Goal: Task Accomplishment & Management: Use online tool/utility

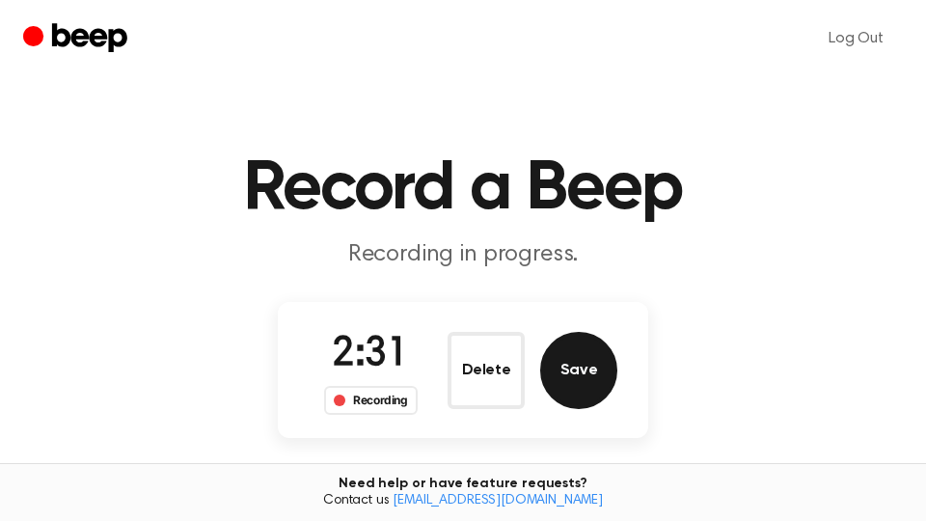
click at [570, 373] on button "Save" at bounding box center [578, 370] width 77 height 77
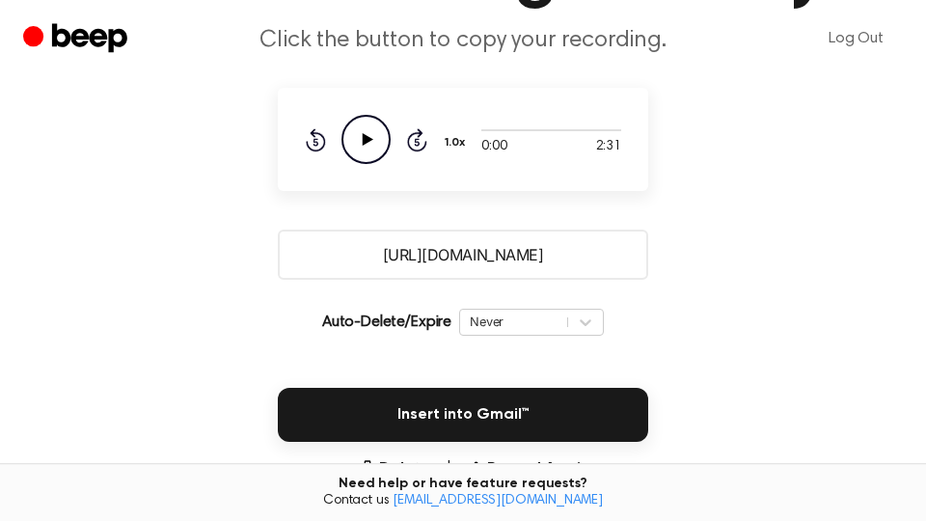
scroll to position [328, 0]
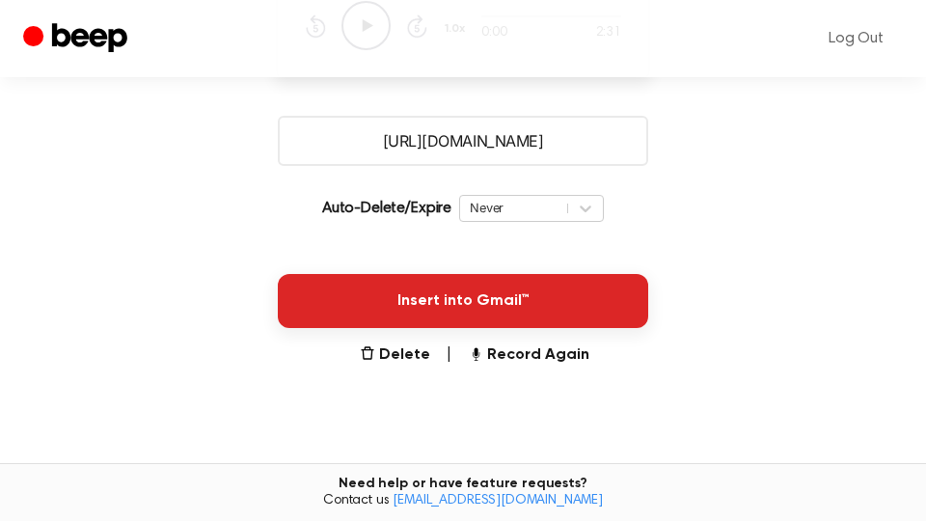
click at [565, 307] on button "Insert into Gmail™" at bounding box center [463, 301] width 370 height 54
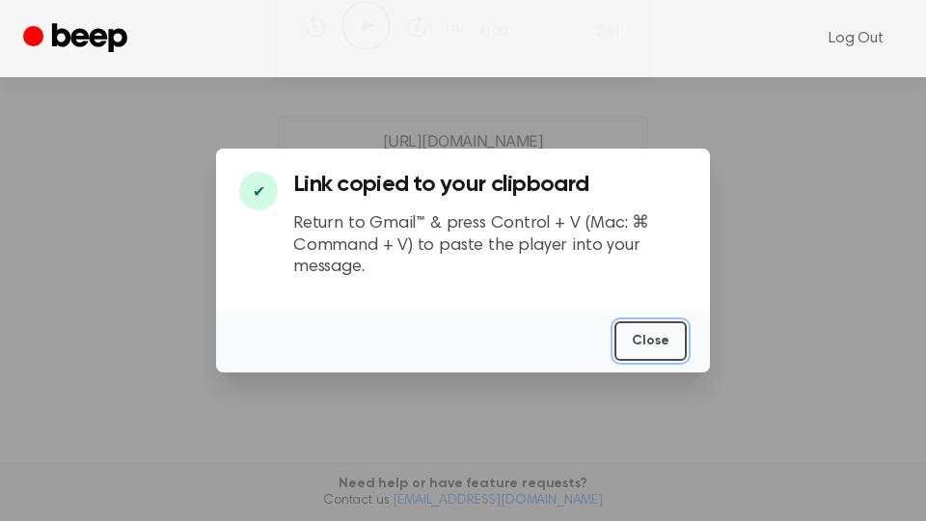
click at [657, 343] on button "Close" at bounding box center [650, 341] width 72 height 40
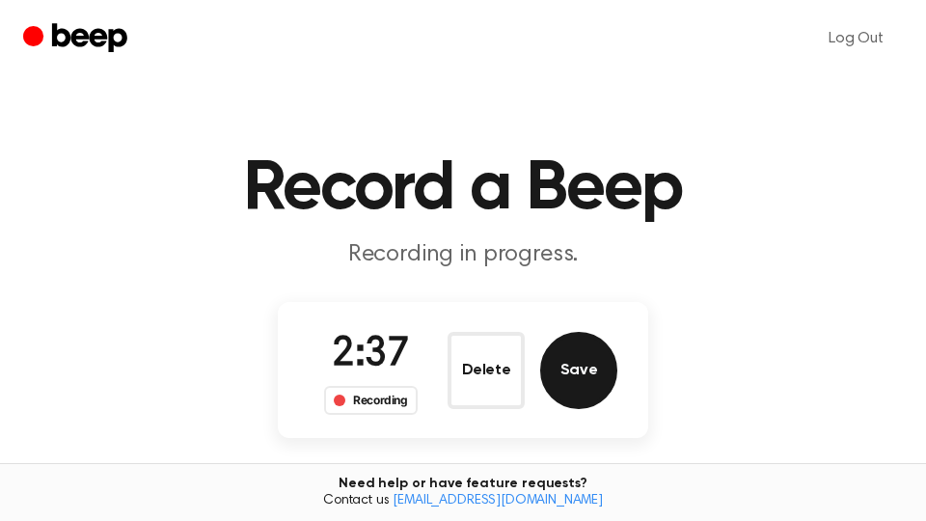
click at [581, 380] on button "Save" at bounding box center [578, 370] width 77 height 77
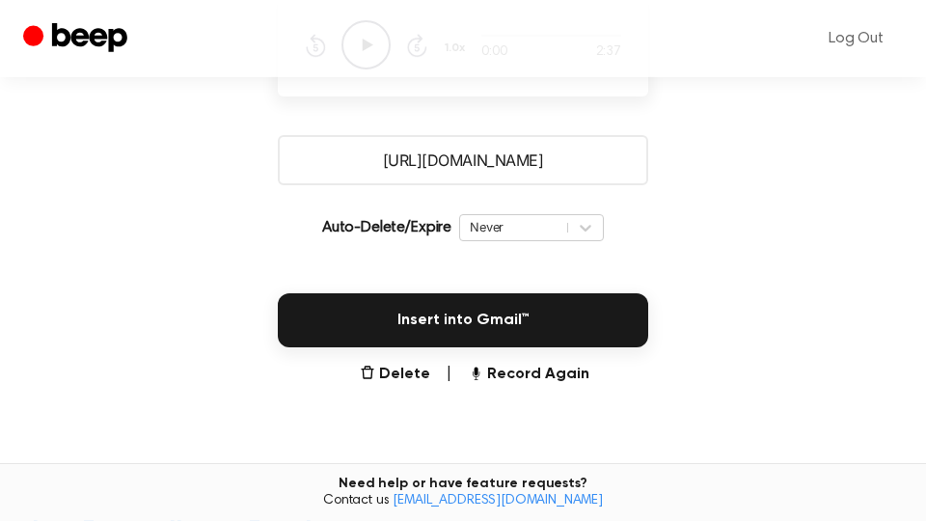
scroll to position [511, 0]
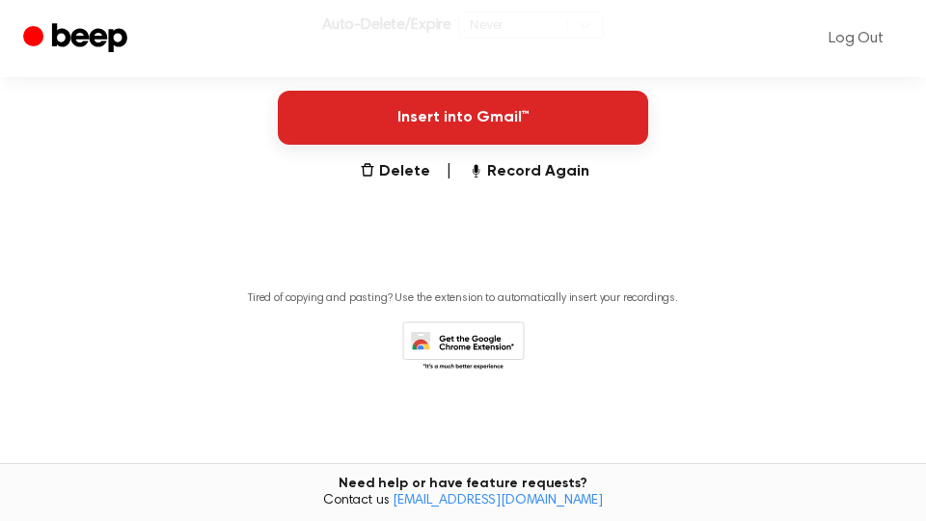
click at [481, 125] on button "Insert into Gmail™" at bounding box center [463, 118] width 370 height 54
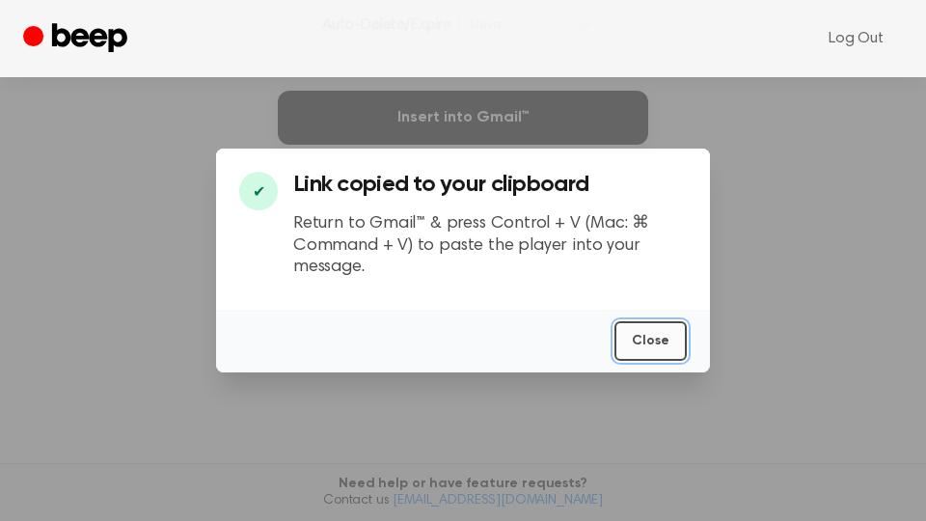
click at [654, 349] on button "Close" at bounding box center [650, 341] width 72 height 40
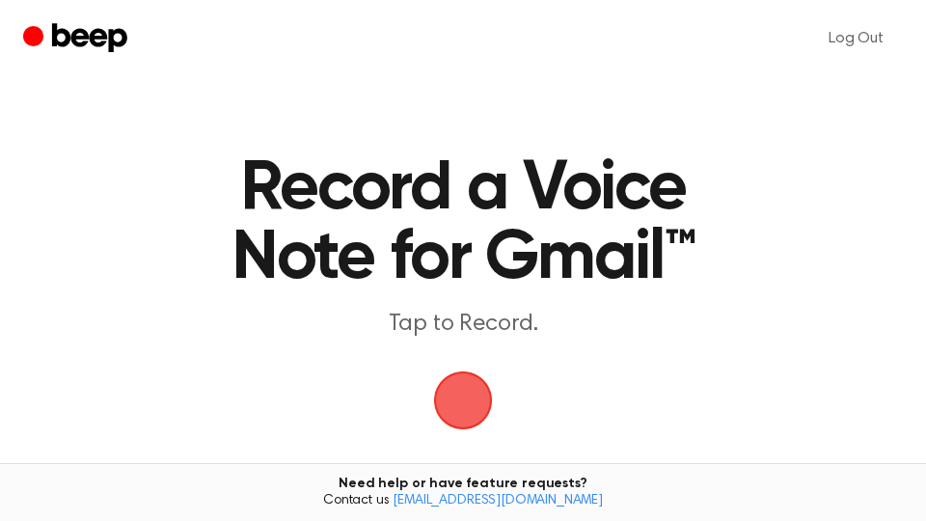
click at [451, 395] on span "button" at bounding box center [462, 400] width 77 height 77
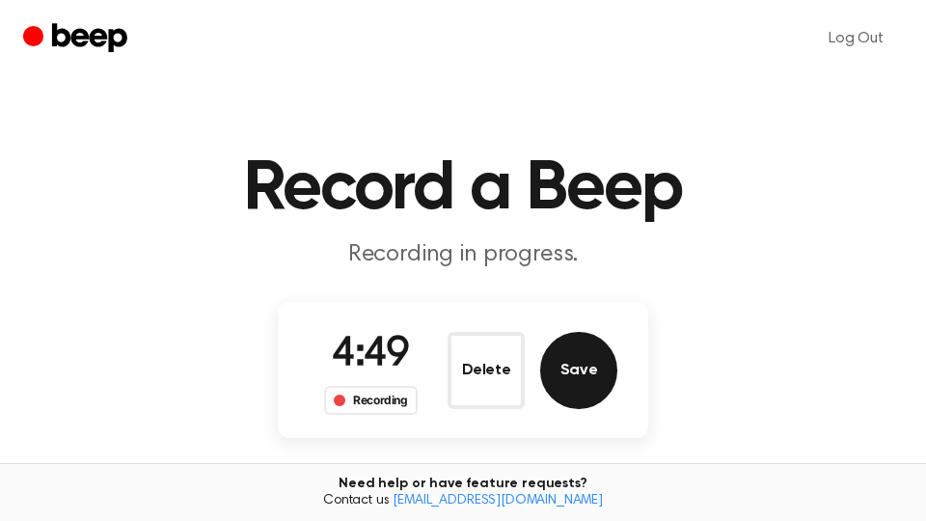
click at [606, 385] on button "Save" at bounding box center [578, 370] width 77 height 77
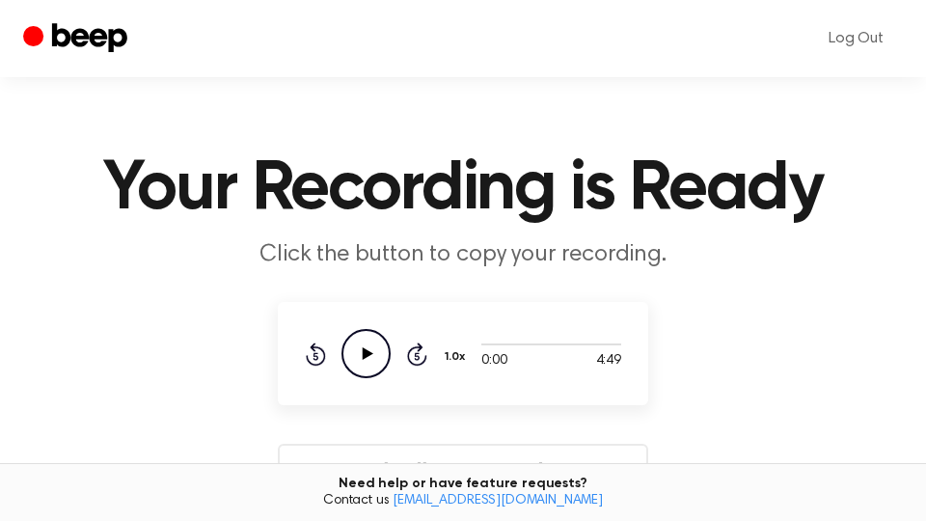
scroll to position [328, 0]
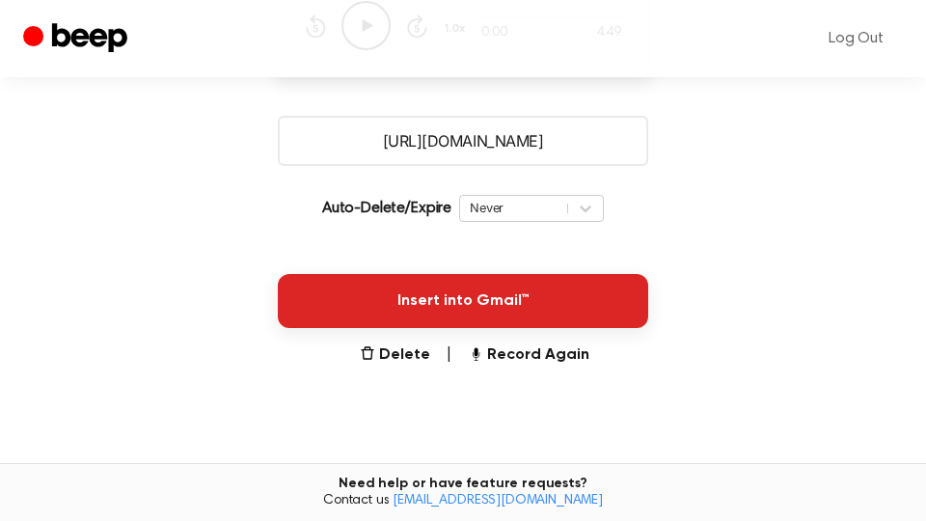
click at [552, 299] on button "Insert into Gmail™" at bounding box center [463, 301] width 370 height 54
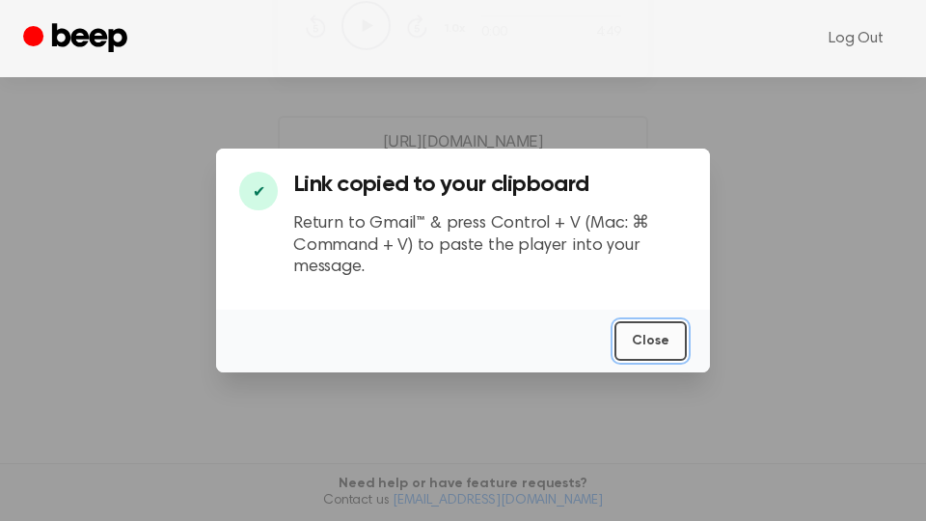
click at [642, 335] on button "Close" at bounding box center [650, 341] width 72 height 40
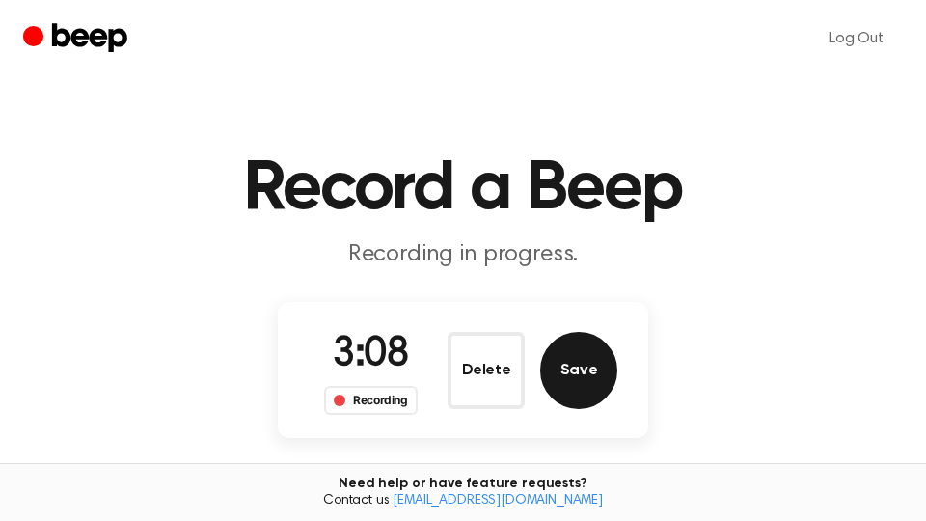
click at [591, 385] on button "Save" at bounding box center [578, 370] width 77 height 77
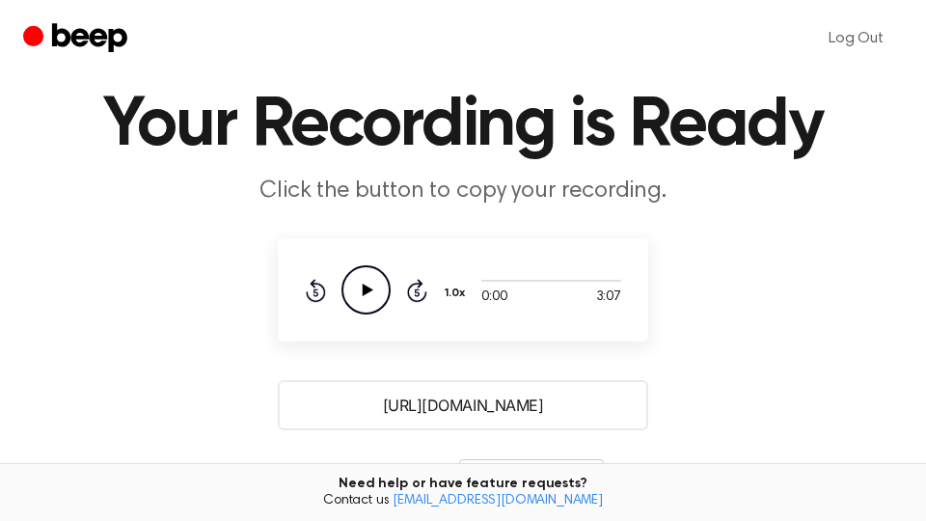
scroll to position [328, 0]
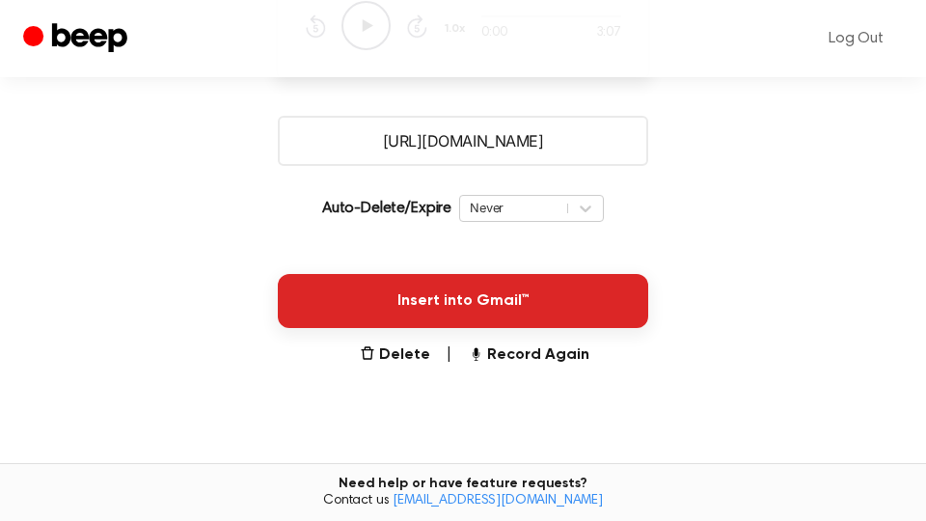
click at [536, 303] on button "Insert into Gmail™" at bounding box center [463, 301] width 370 height 54
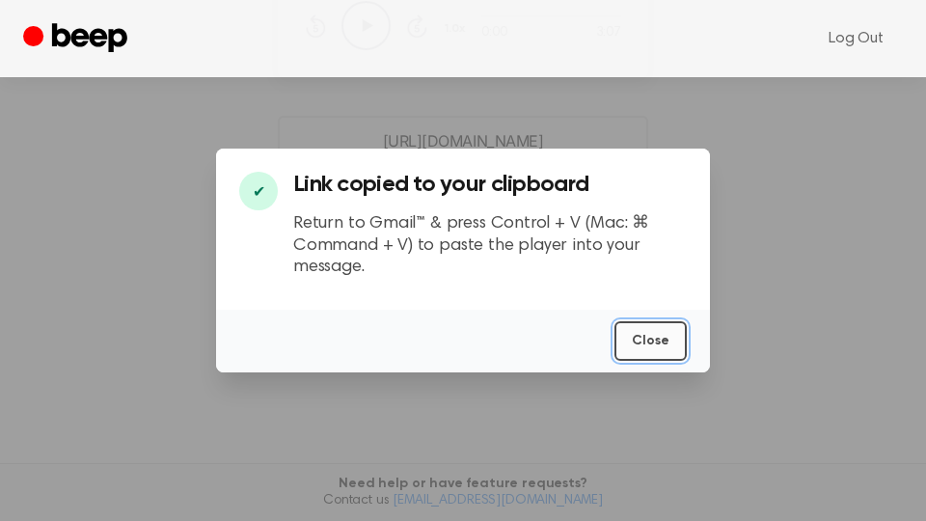
click at [647, 339] on button "Close" at bounding box center [650, 341] width 72 height 40
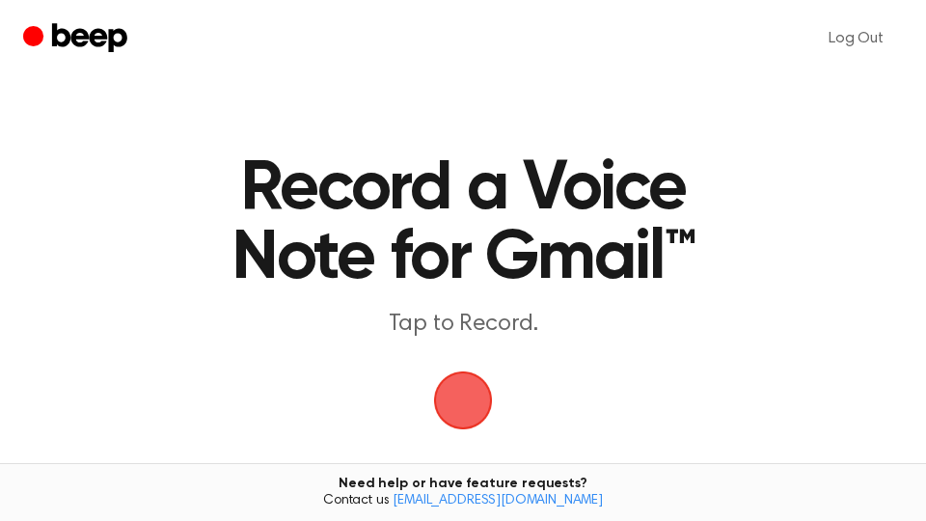
click at [459, 382] on span "button" at bounding box center [462, 400] width 79 height 79
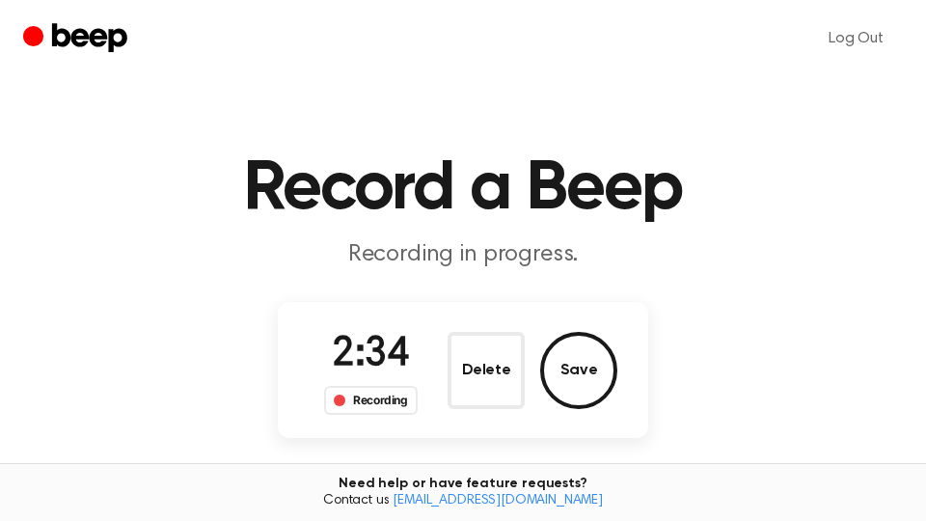
drag, startPoint x: 585, startPoint y: 360, endPoint x: 772, endPoint y: 399, distance: 191.3
click at [585, 361] on button "Save" at bounding box center [578, 370] width 77 height 77
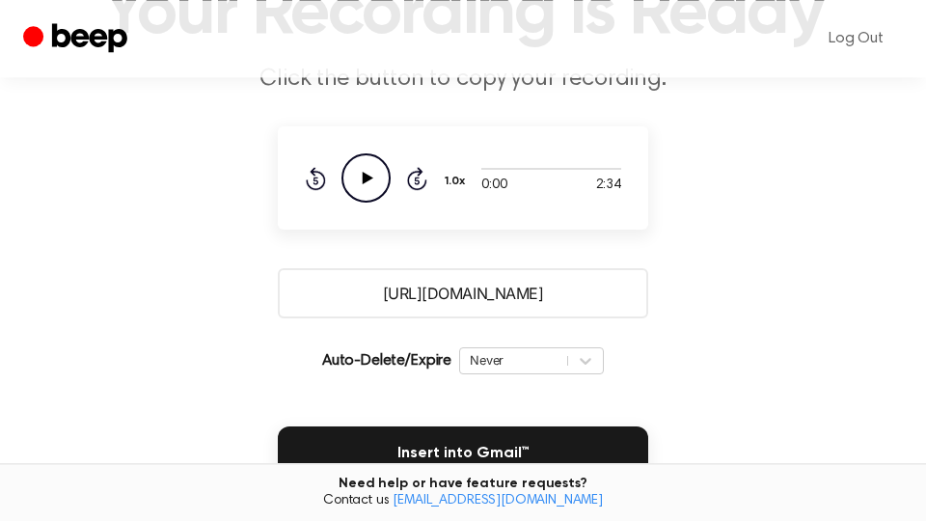
scroll to position [328, 0]
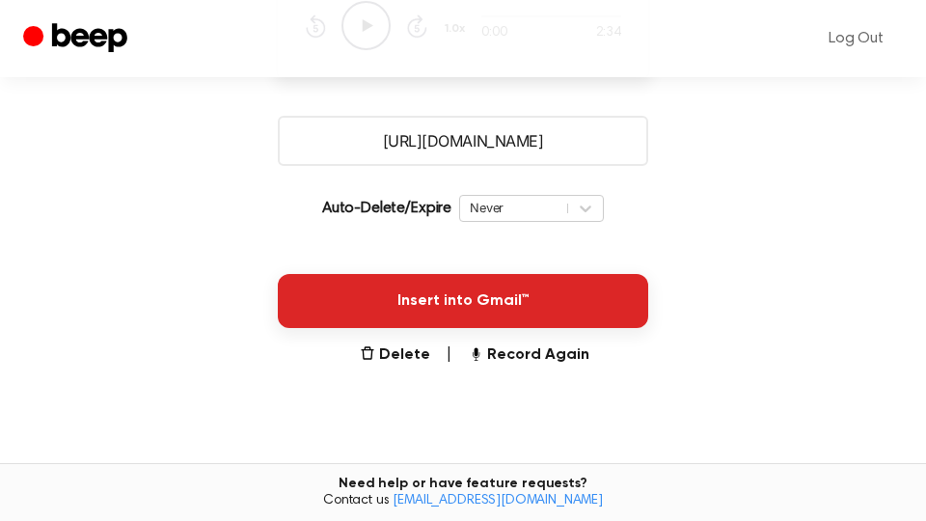
click at [545, 297] on button "Insert into Gmail™" at bounding box center [463, 301] width 370 height 54
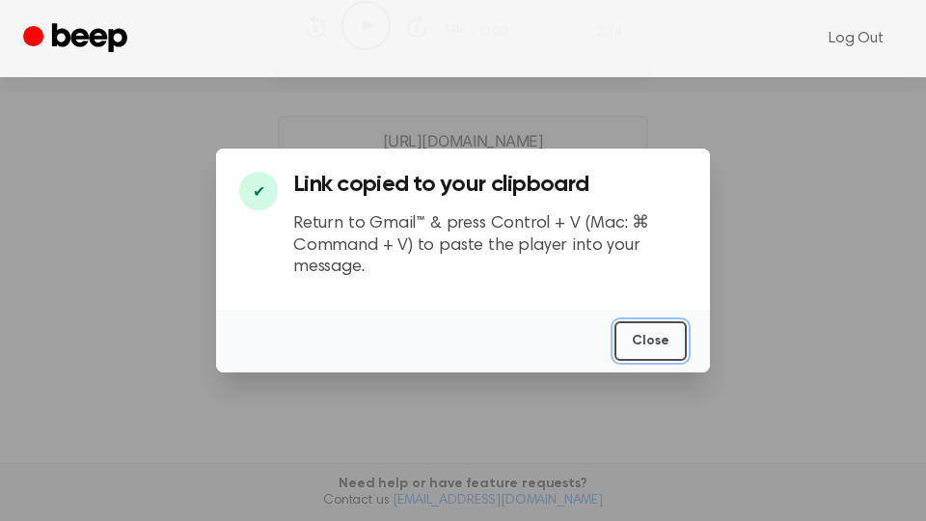
click at [643, 345] on button "Close" at bounding box center [650, 341] width 72 height 40
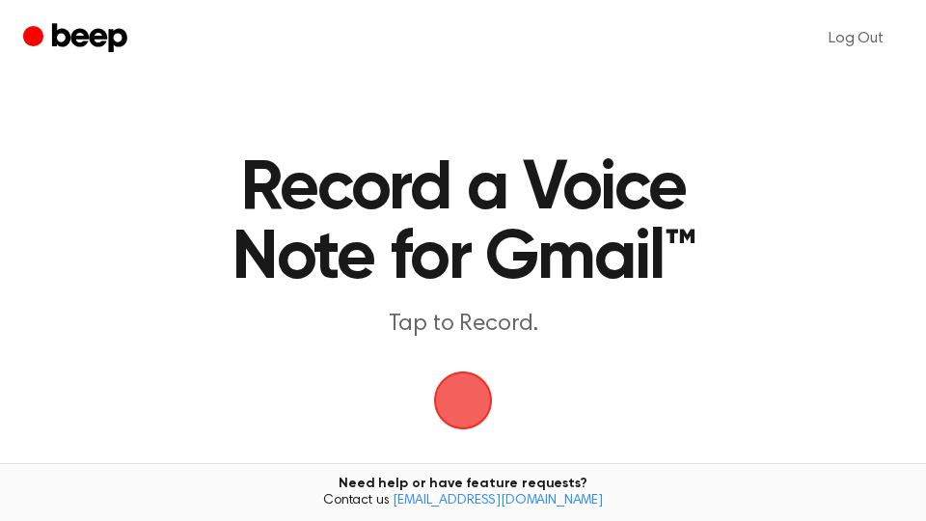
click at [485, 397] on span "button" at bounding box center [463, 400] width 54 height 54
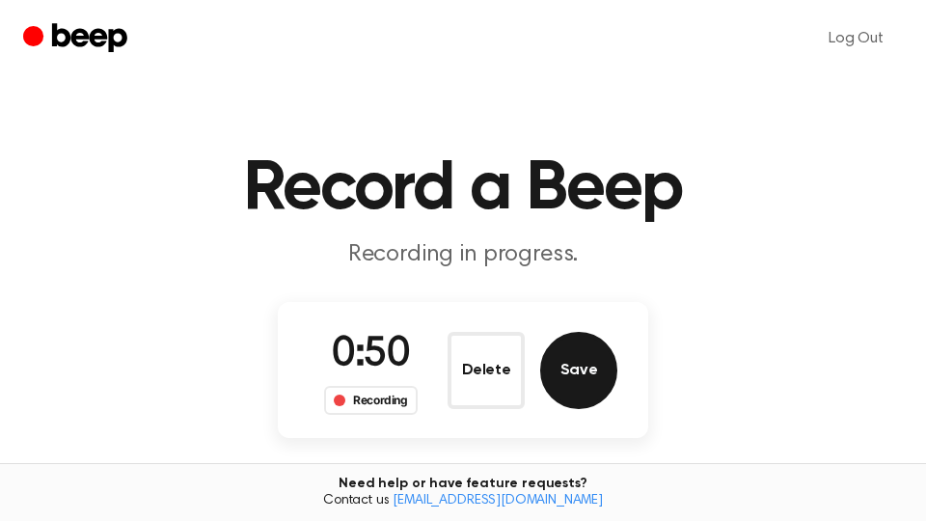
click at [574, 379] on button "Save" at bounding box center [578, 370] width 77 height 77
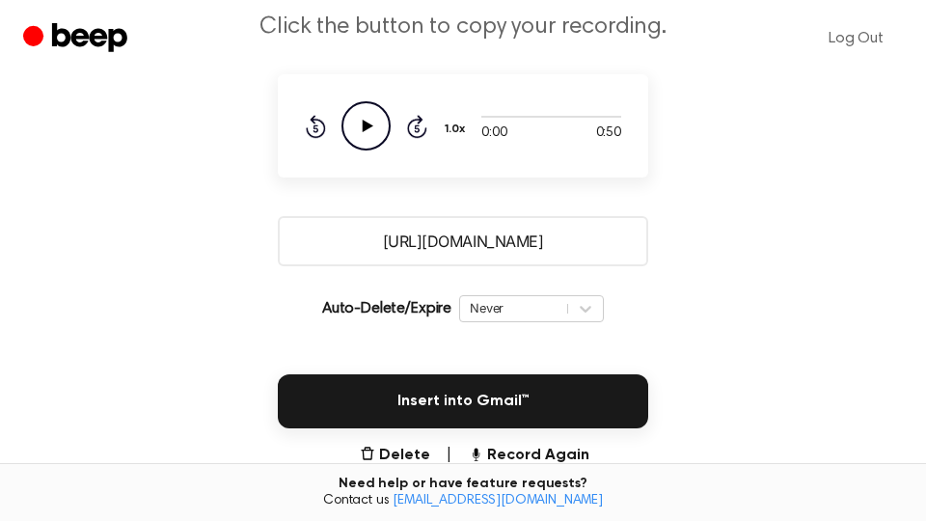
scroll to position [328, 0]
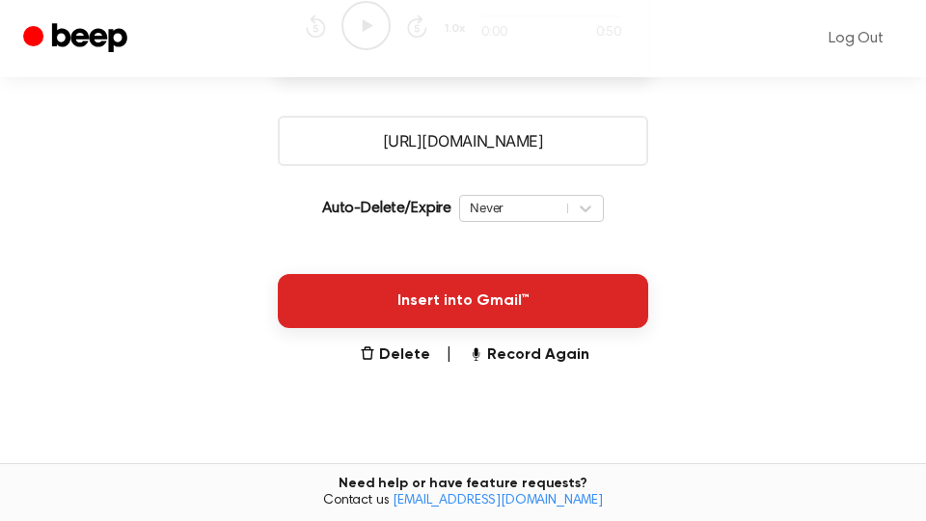
click at [538, 303] on button "Insert into Gmail™" at bounding box center [463, 301] width 370 height 54
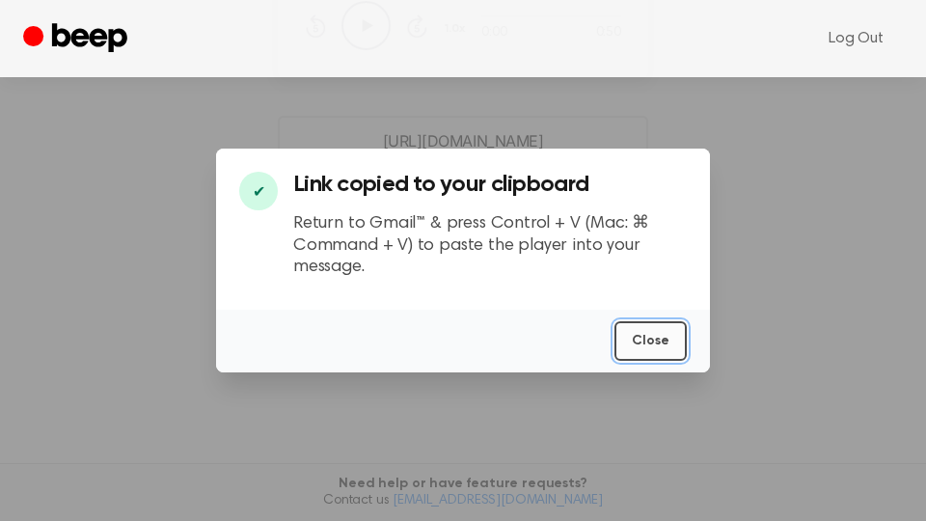
click at [662, 340] on button "Close" at bounding box center [650, 341] width 72 height 40
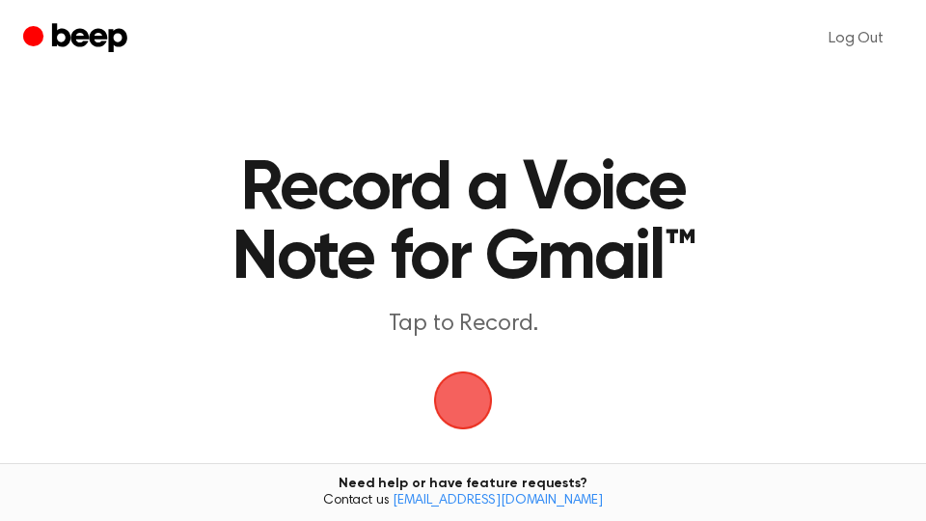
click at [470, 400] on span "button" at bounding box center [464, 401] width 90 height 90
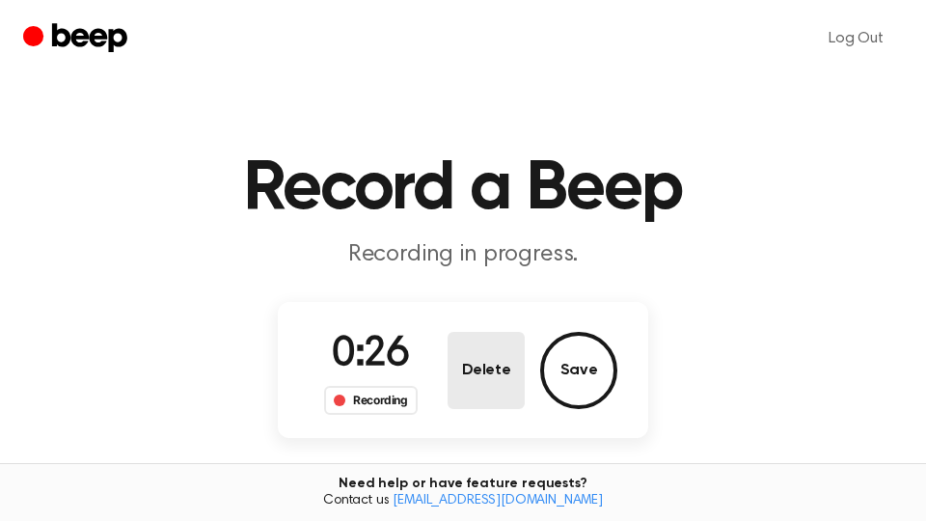
click at [480, 378] on button "Delete" at bounding box center [486, 370] width 77 height 77
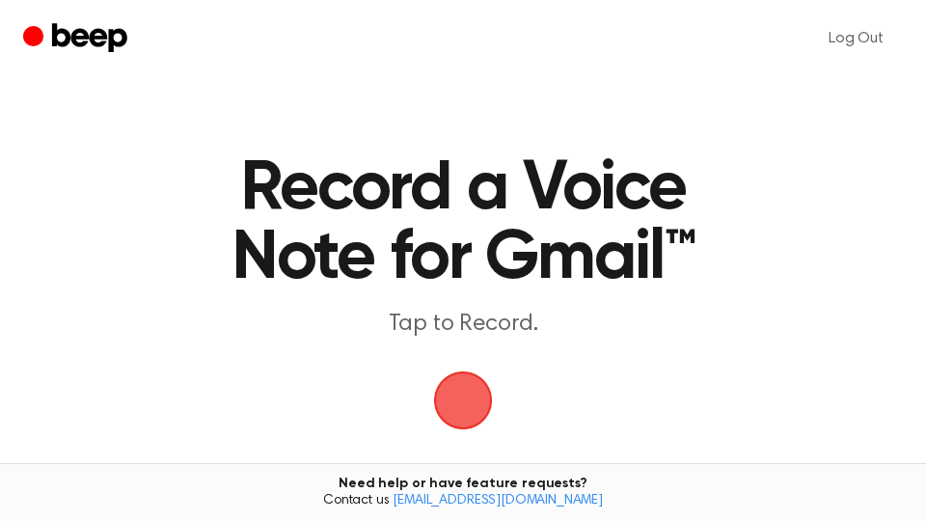
click at [478, 404] on span "button" at bounding box center [463, 400] width 108 height 108
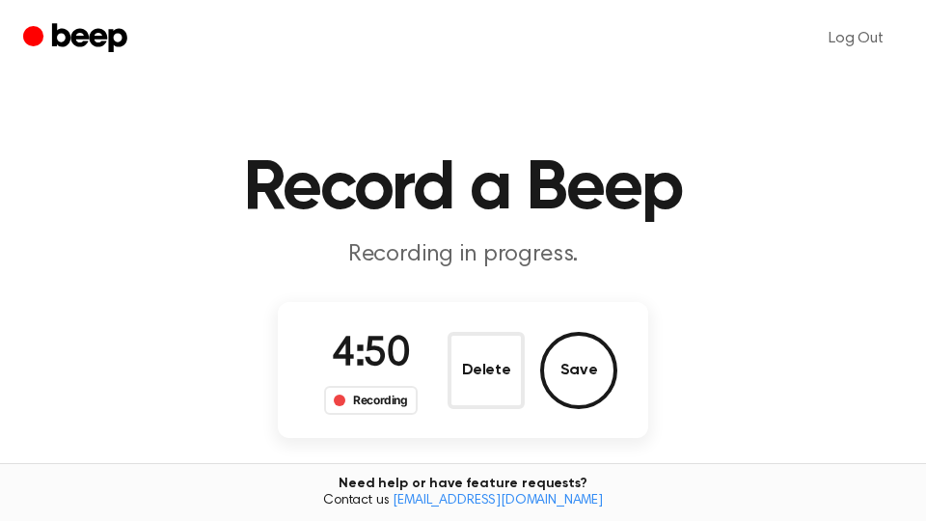
click at [579, 369] on button "Save" at bounding box center [578, 370] width 77 height 77
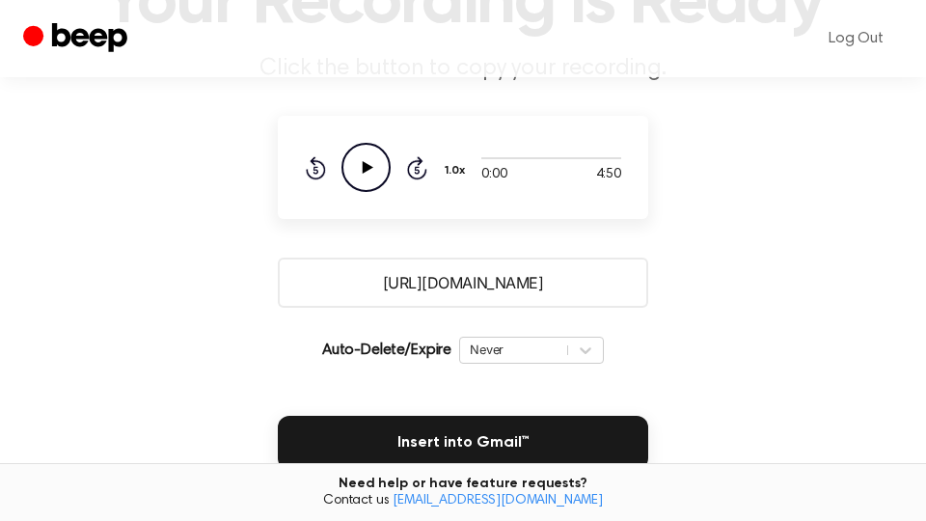
scroll to position [328, 0]
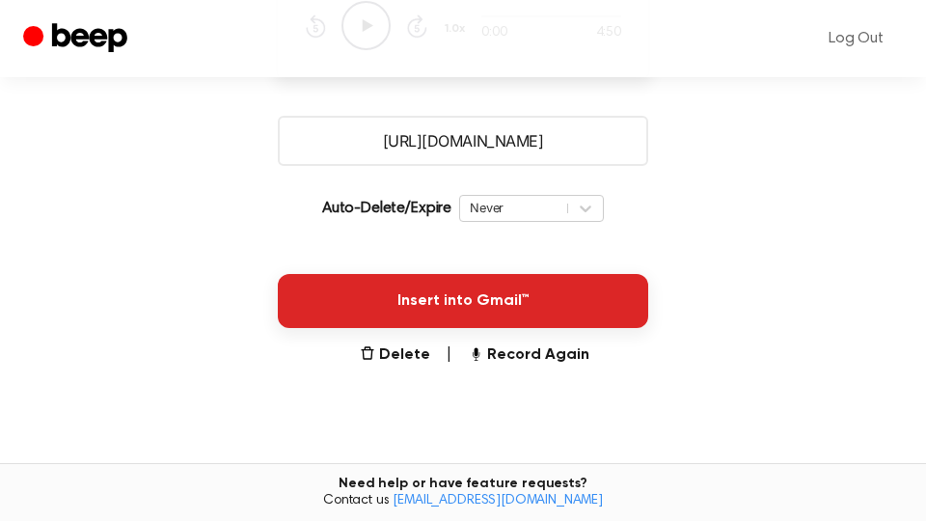
click at [565, 318] on button "Insert into Gmail™" at bounding box center [463, 301] width 370 height 54
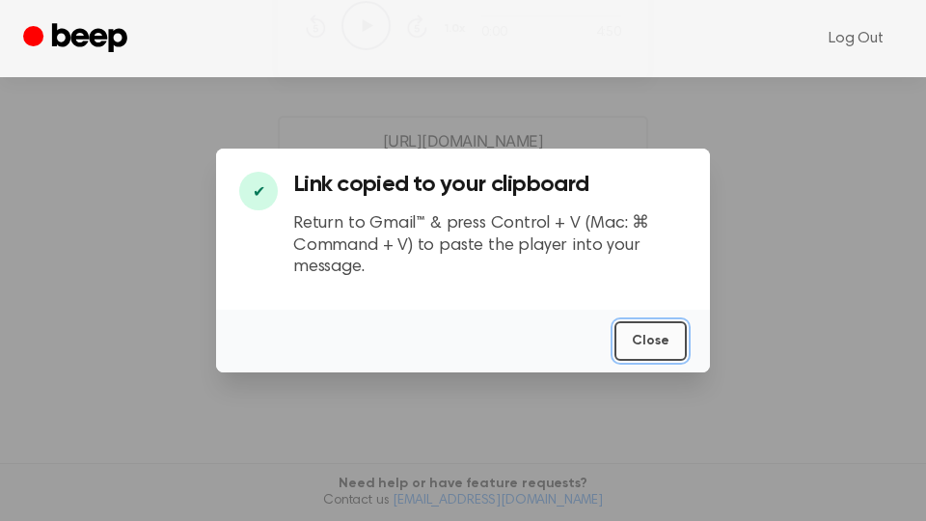
click at [666, 341] on button "Close" at bounding box center [650, 341] width 72 height 40
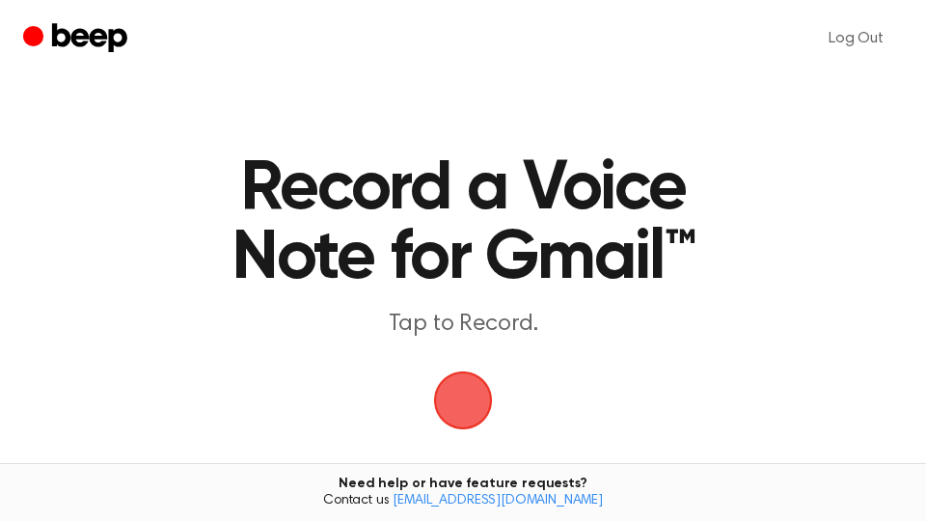
click at [479, 392] on span "button" at bounding box center [463, 400] width 59 height 59
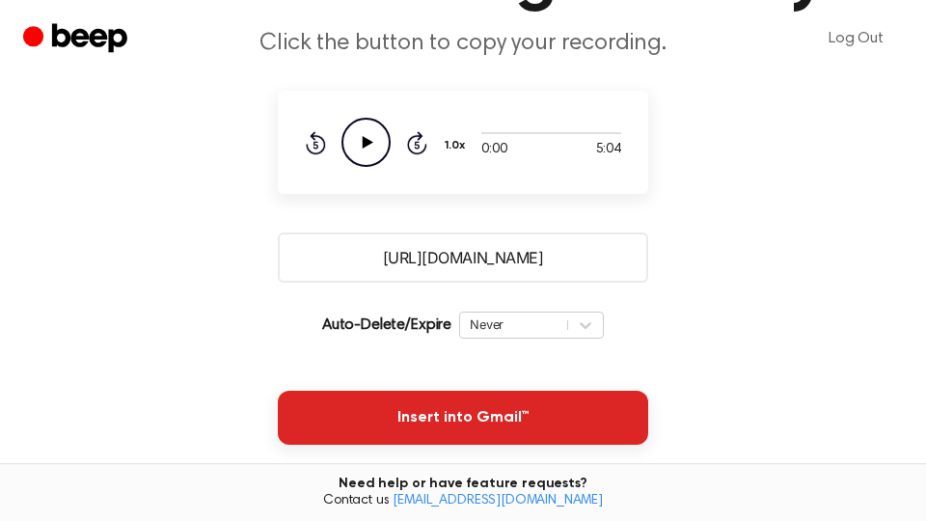
scroll to position [328, 0]
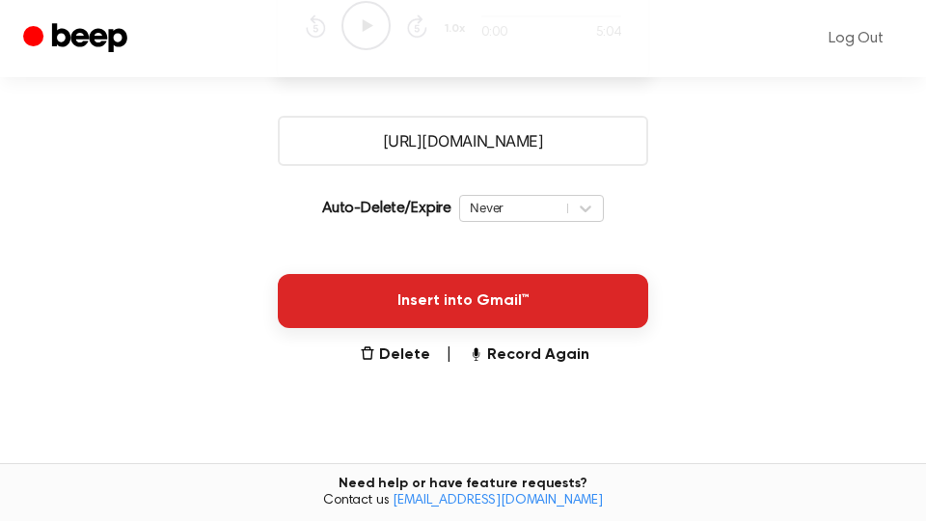
click at [596, 293] on button "Insert into Gmail™" at bounding box center [463, 301] width 370 height 54
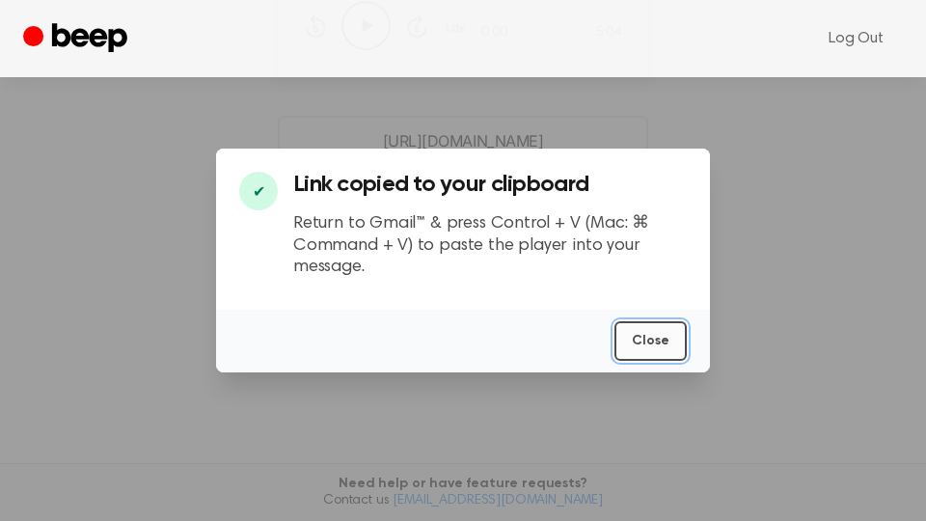
click at [651, 335] on button "Close" at bounding box center [650, 341] width 72 height 40
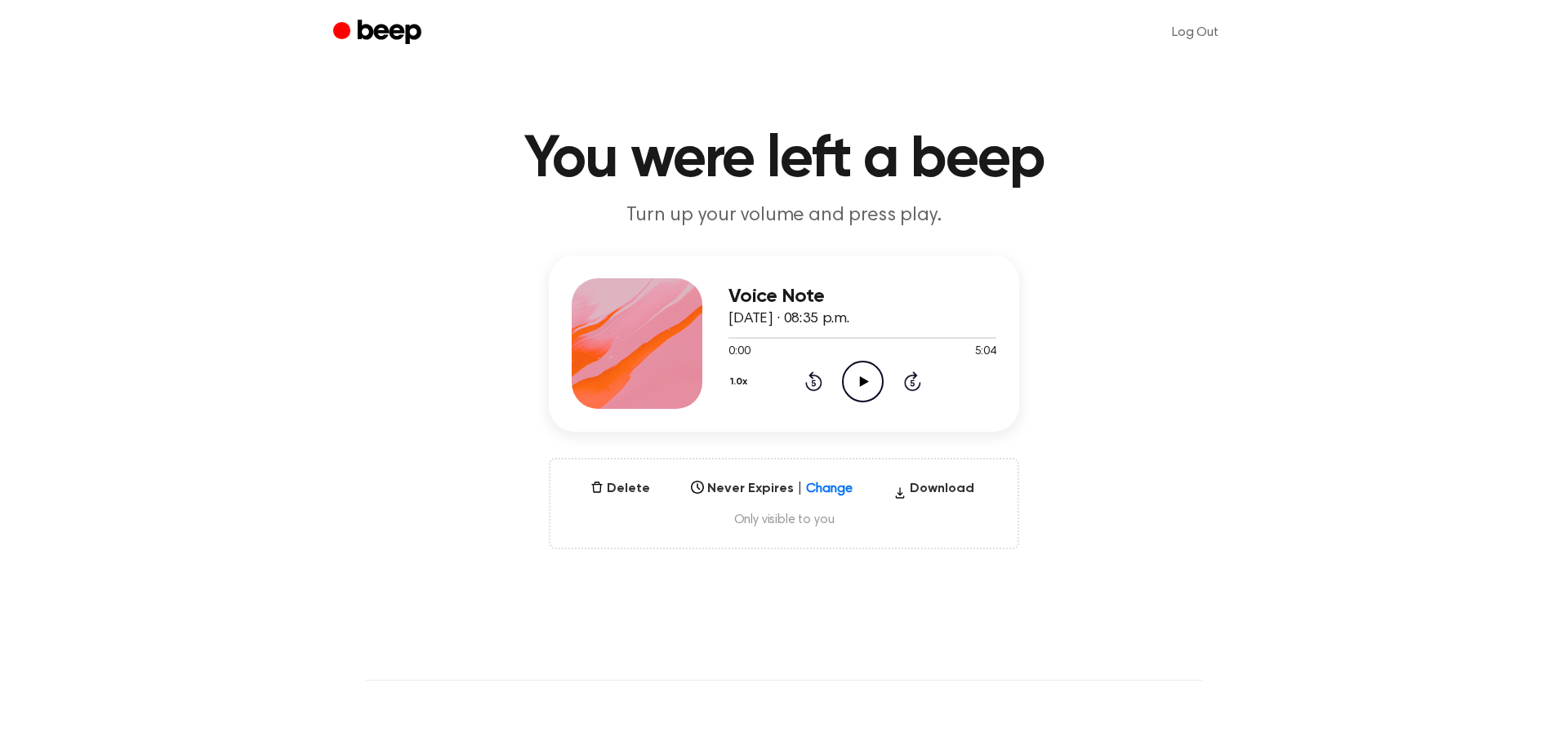
click at [863, 383] on icon at bounding box center [864, 382] width 9 height 11
click at [980, 338] on div at bounding box center [862, 337] width 268 height 13
click at [910, 386] on icon "Skip 5 seconds" at bounding box center [912, 381] width 18 height 21
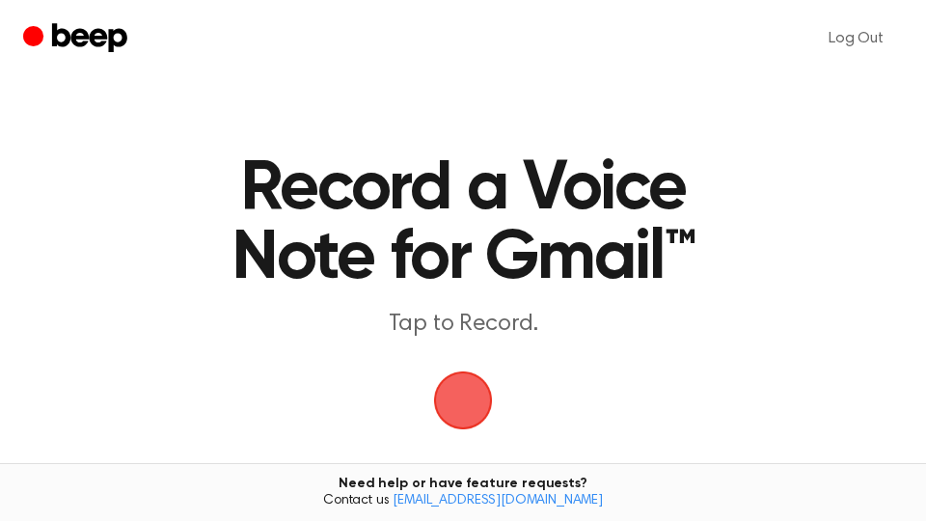
drag, startPoint x: 457, startPoint y: 398, endPoint x: 721, endPoint y: 60, distance: 428.9
click at [463, 395] on span "button" at bounding box center [463, 400] width 54 height 54
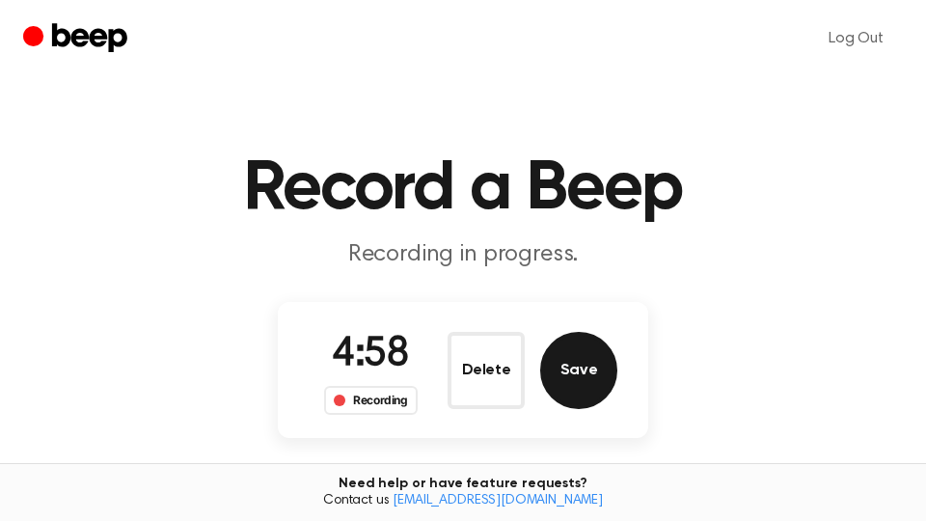
click at [597, 380] on button "Save" at bounding box center [578, 370] width 77 height 77
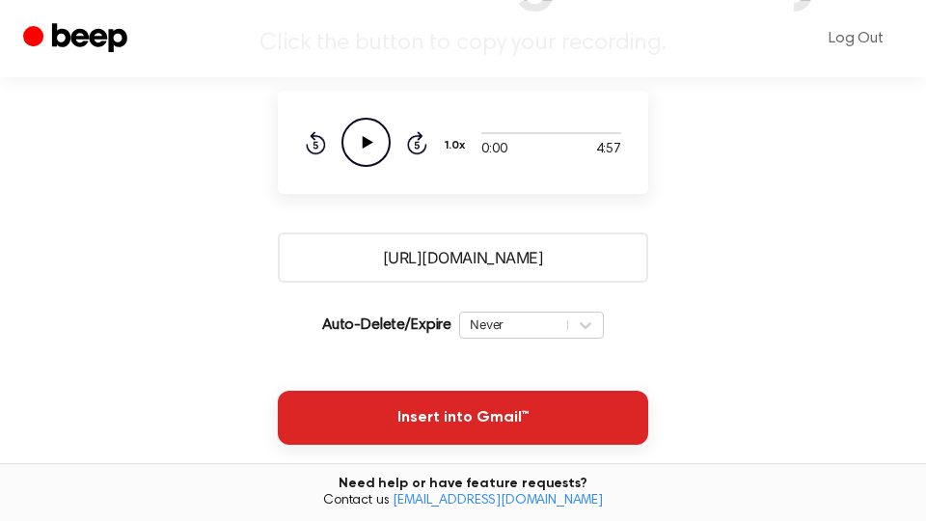
scroll to position [328, 0]
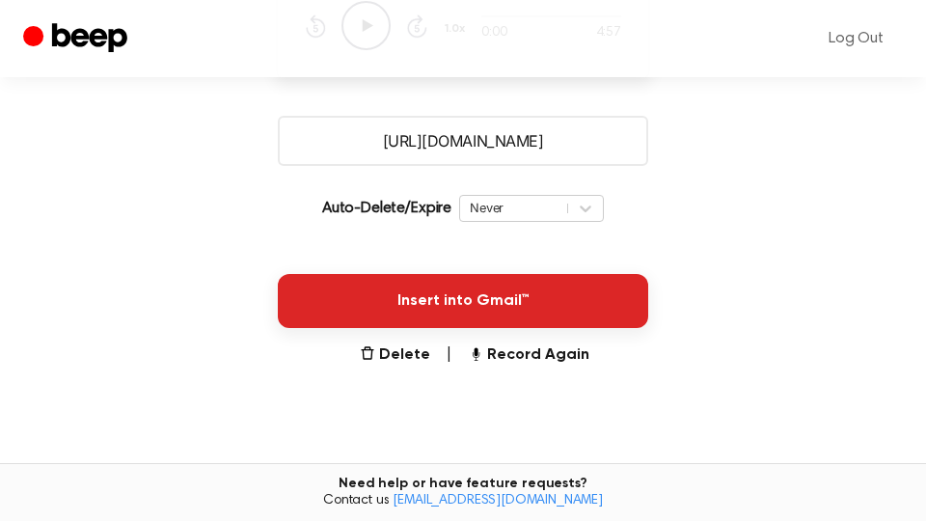
click at [482, 314] on button "Insert into Gmail™" at bounding box center [463, 301] width 370 height 54
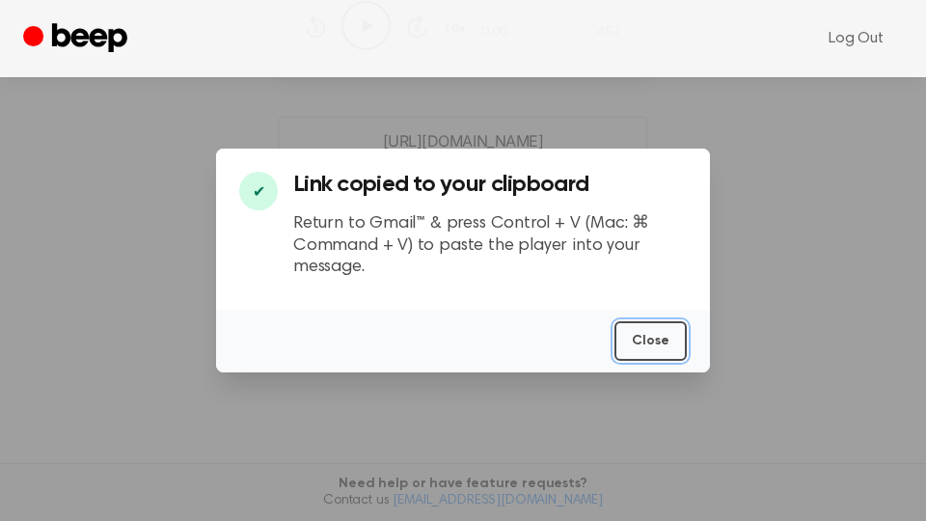
click at [657, 344] on button "Close" at bounding box center [650, 341] width 72 height 40
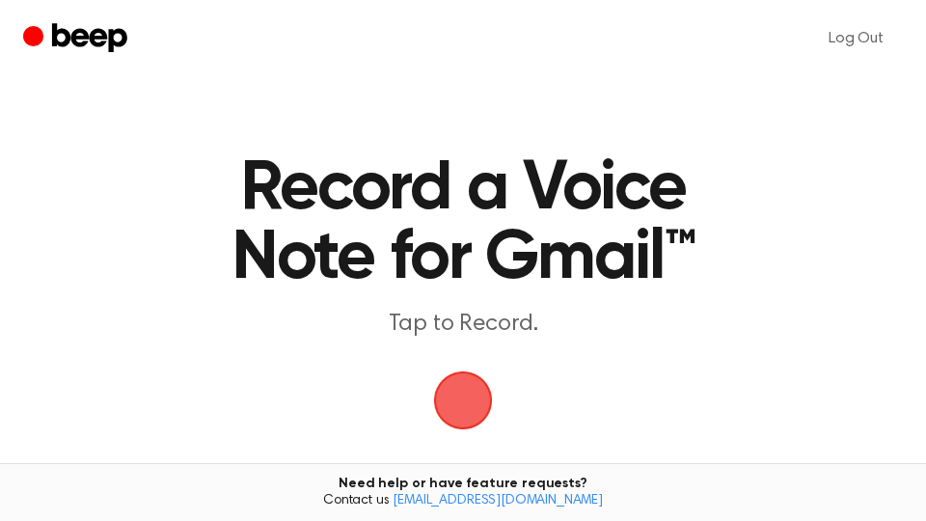
click at [473, 392] on span "button" at bounding box center [463, 400] width 54 height 54
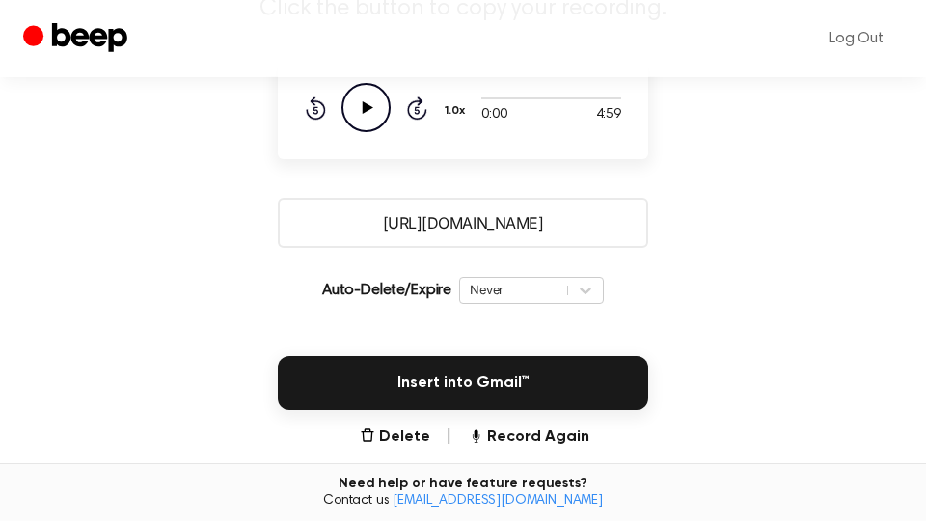
scroll to position [511, 0]
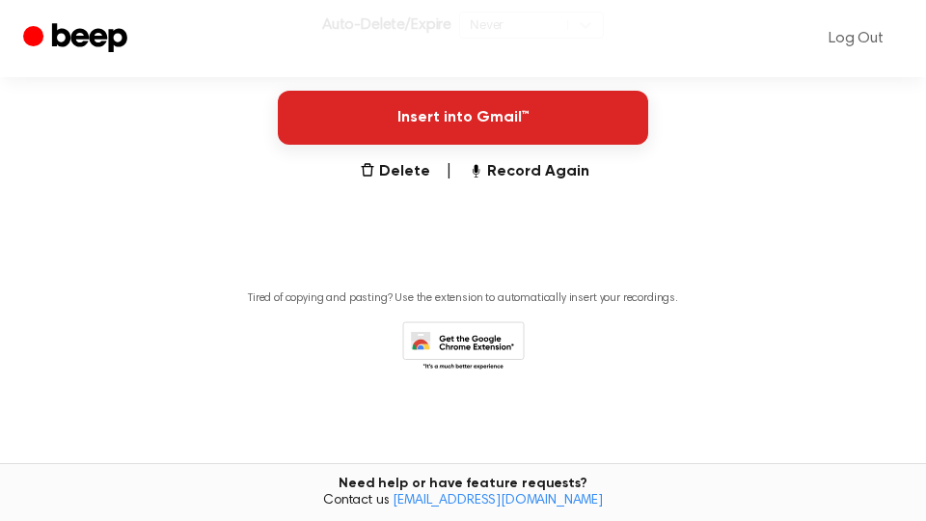
click at [530, 123] on button "Insert into Gmail™" at bounding box center [463, 118] width 370 height 54
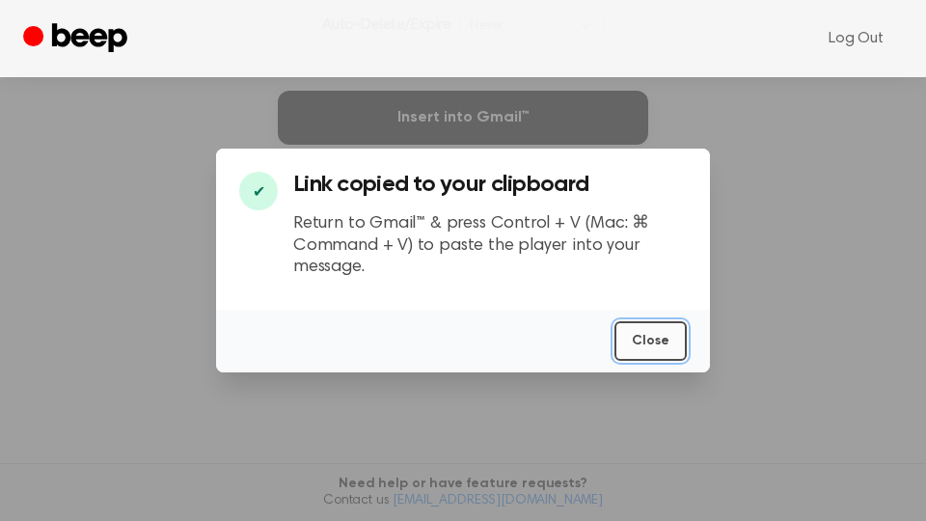
drag, startPoint x: 645, startPoint y: 344, endPoint x: 158, endPoint y: 350, distance: 487.2
click at [645, 345] on button "Close" at bounding box center [650, 341] width 72 height 40
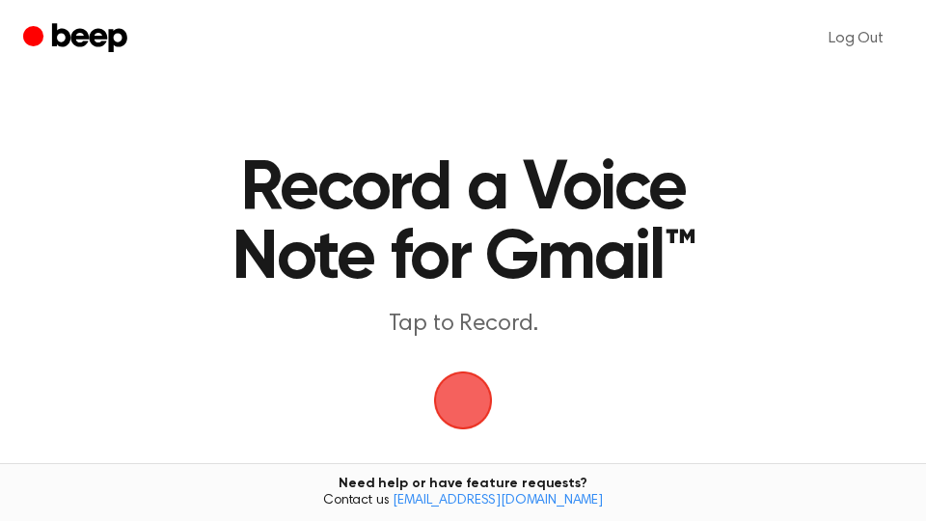
click at [462, 404] on span "button" at bounding box center [463, 400] width 95 height 95
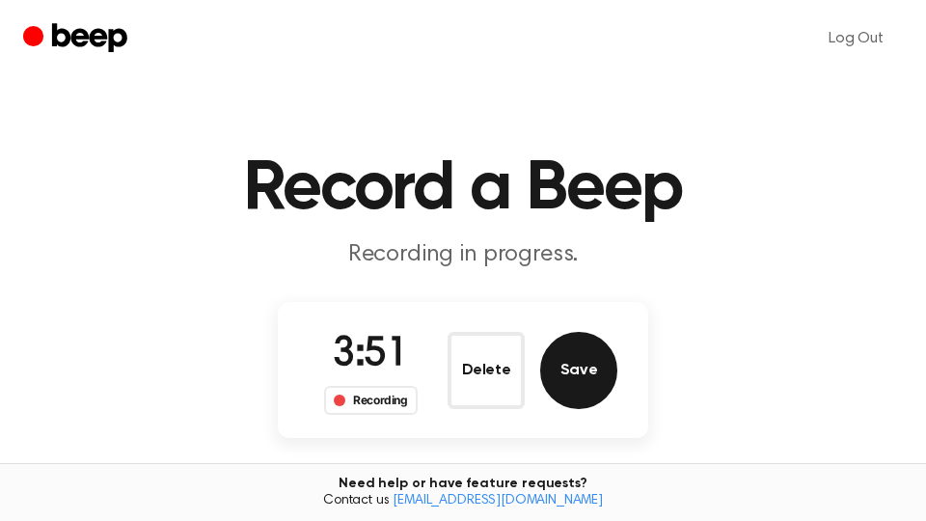
click at [589, 375] on button "Save" at bounding box center [578, 370] width 77 height 77
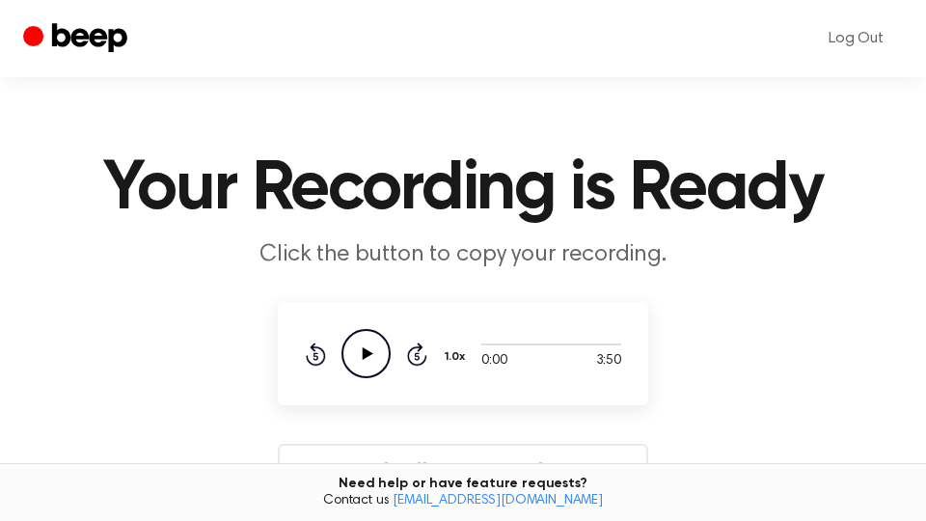
scroll to position [328, 0]
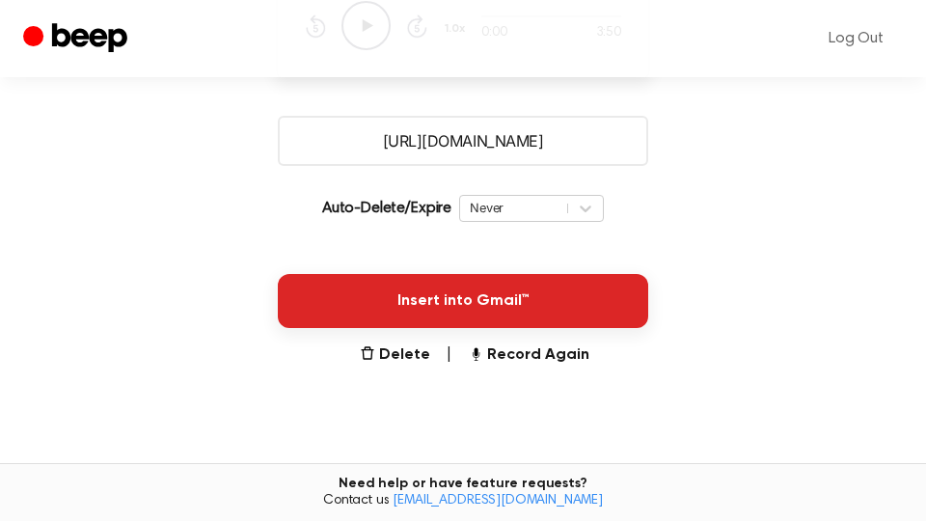
click at [595, 309] on button "Insert into Gmail™" at bounding box center [463, 301] width 370 height 54
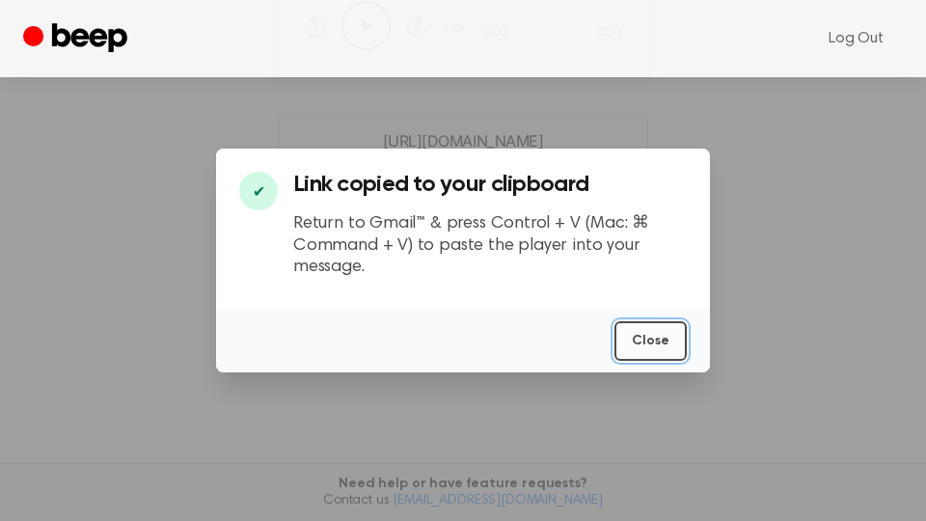
click at [659, 341] on button "Close" at bounding box center [650, 341] width 72 height 40
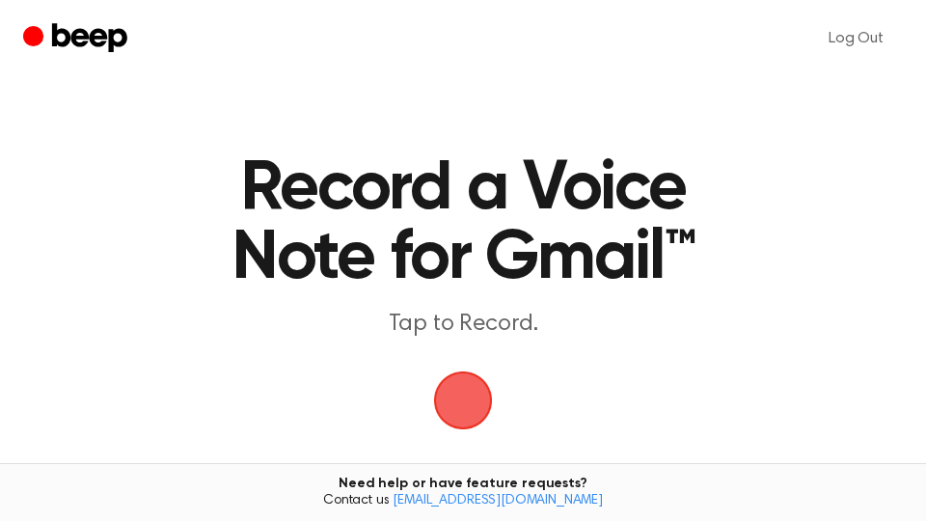
click at [483, 398] on span "button" at bounding box center [463, 400] width 54 height 54
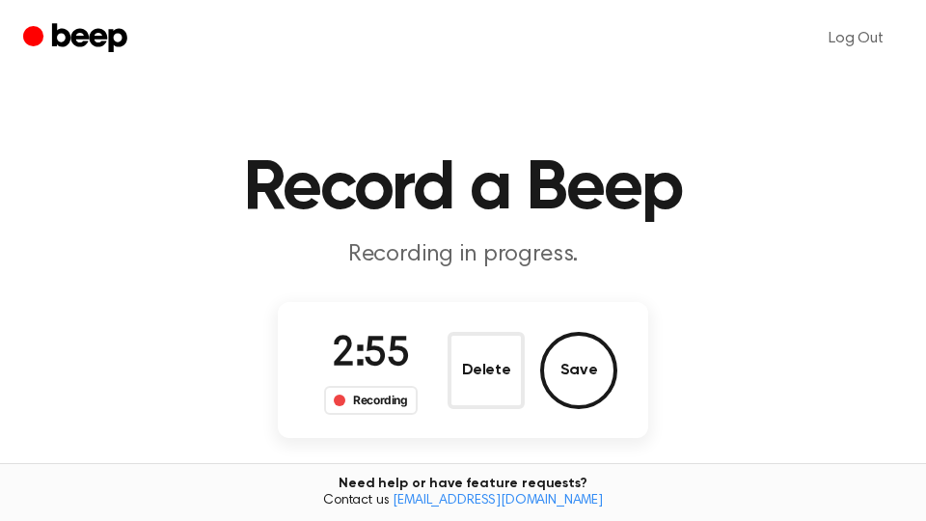
drag, startPoint x: 600, startPoint y: 377, endPoint x: 671, endPoint y: 376, distance: 71.4
click at [599, 377] on button "Save" at bounding box center [578, 370] width 77 height 77
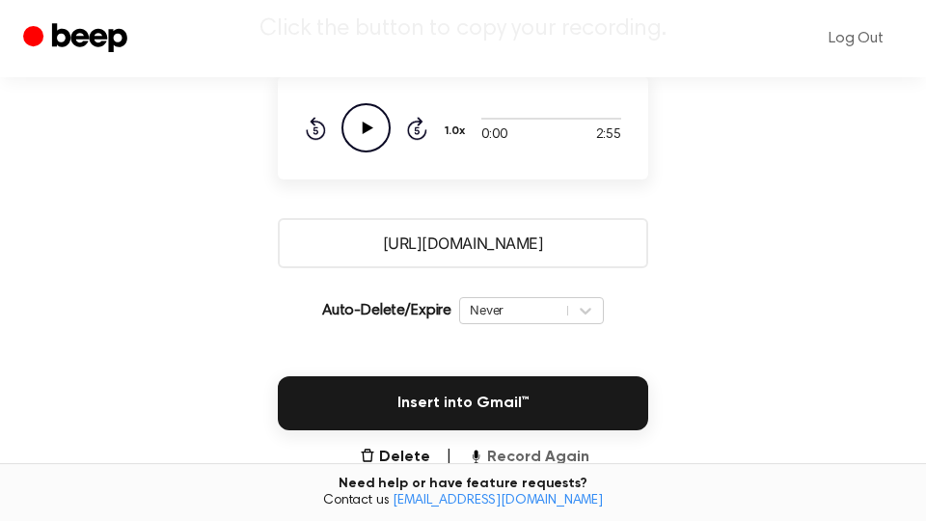
scroll to position [328, 0]
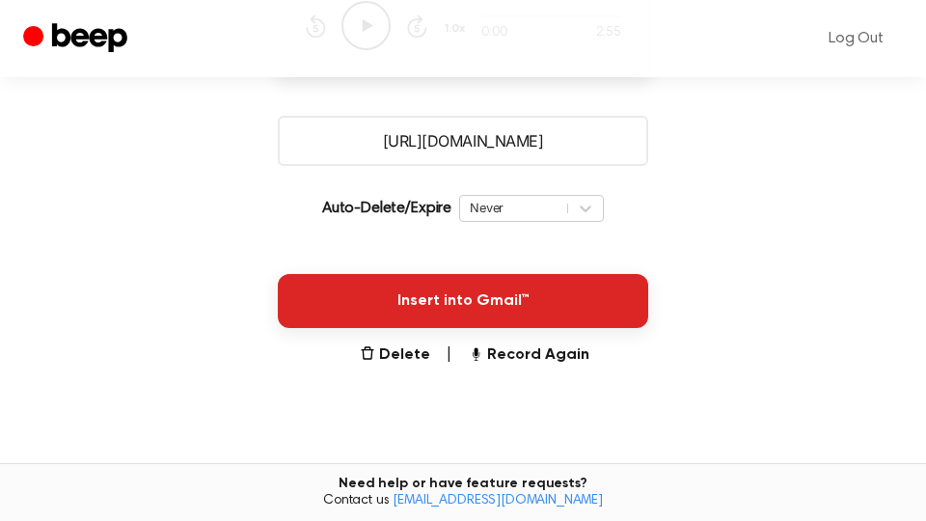
click at [522, 287] on button "Insert into Gmail™" at bounding box center [463, 301] width 370 height 54
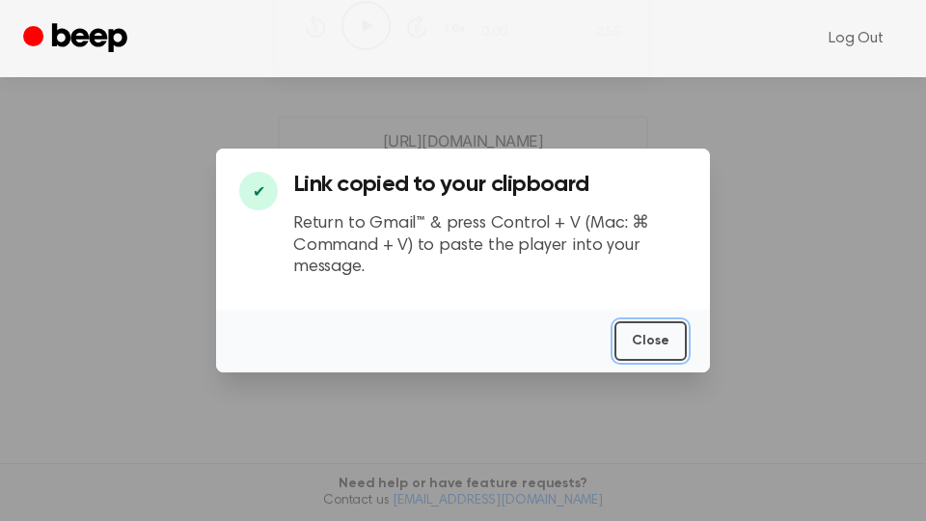
click at [645, 327] on button "Close" at bounding box center [650, 341] width 72 height 40
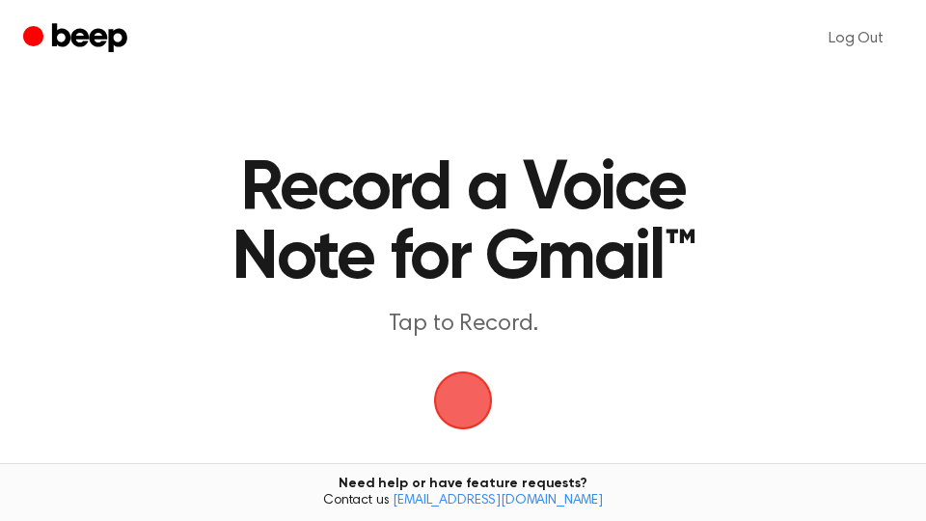
click at [445, 409] on span "button" at bounding box center [463, 400] width 54 height 54
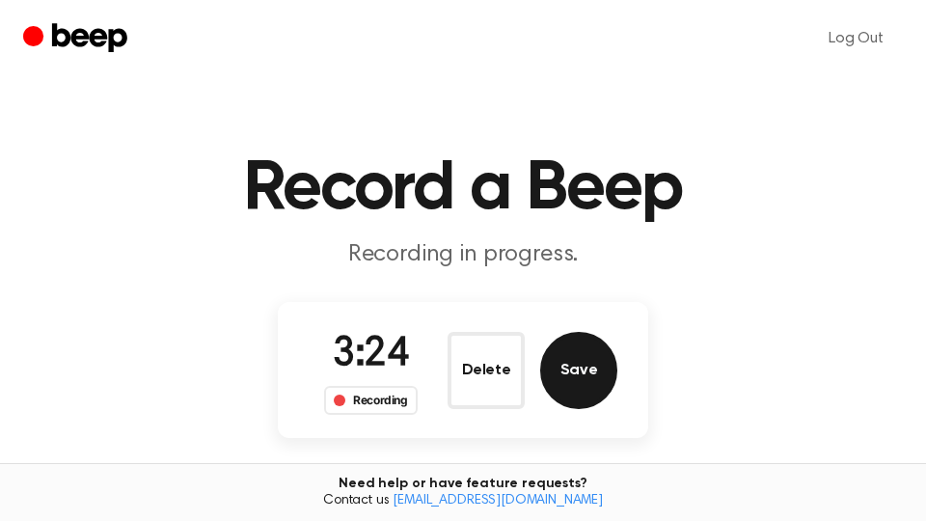
click at [581, 364] on button "Save" at bounding box center [578, 370] width 77 height 77
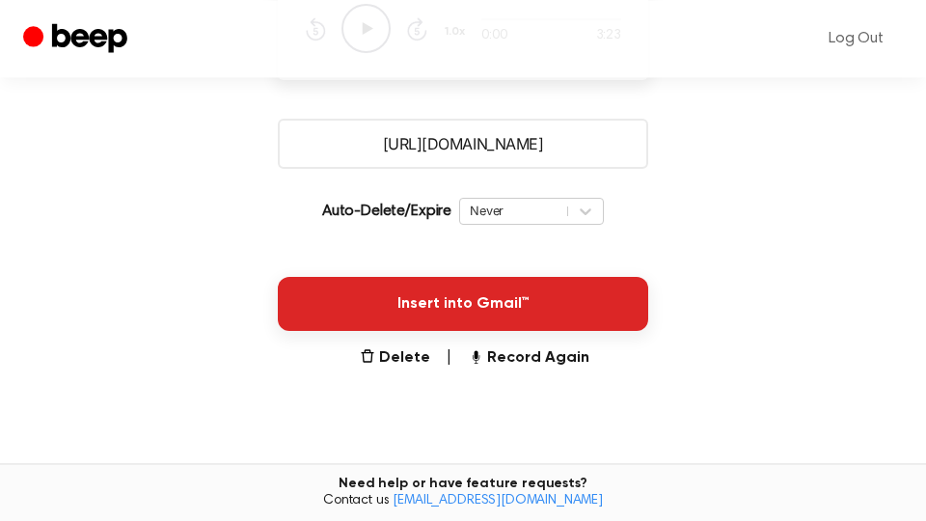
scroll to position [328, 0]
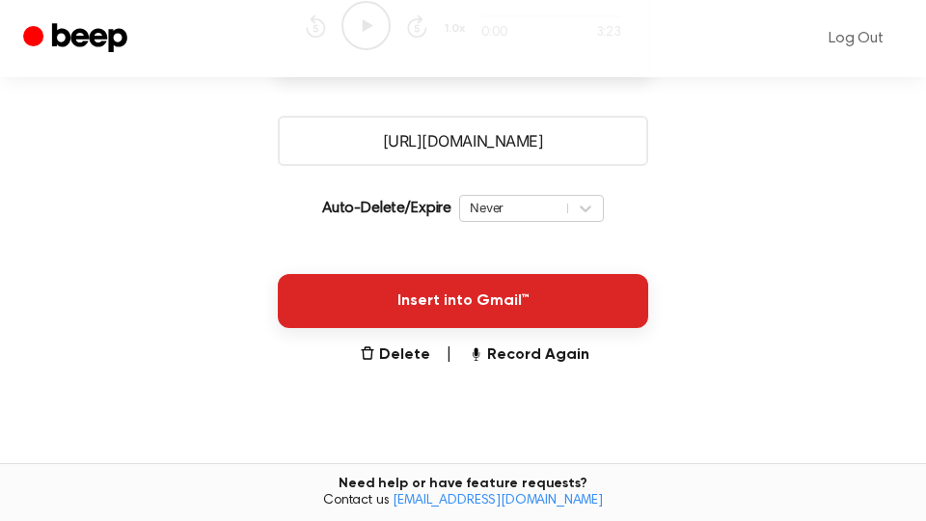
click at [547, 295] on button "Insert into Gmail™" at bounding box center [463, 301] width 370 height 54
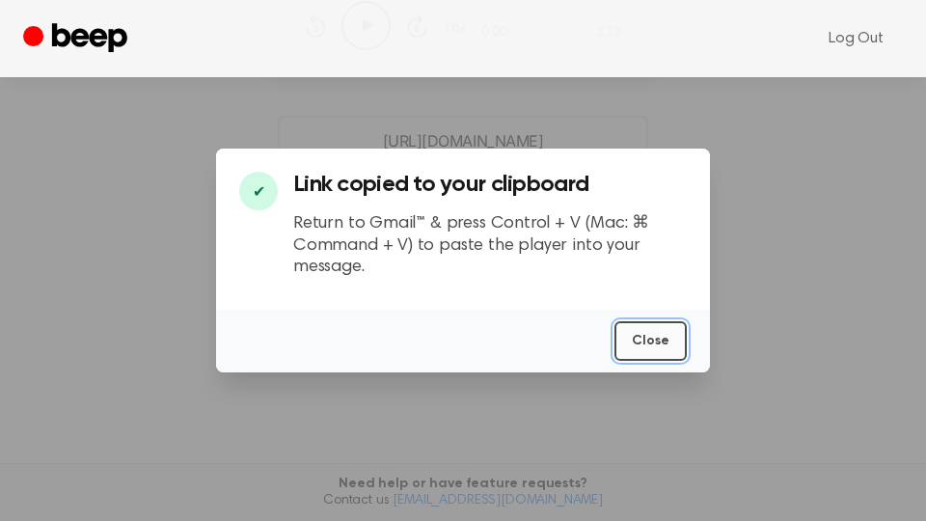
click at [656, 341] on button "Close" at bounding box center [650, 341] width 72 height 40
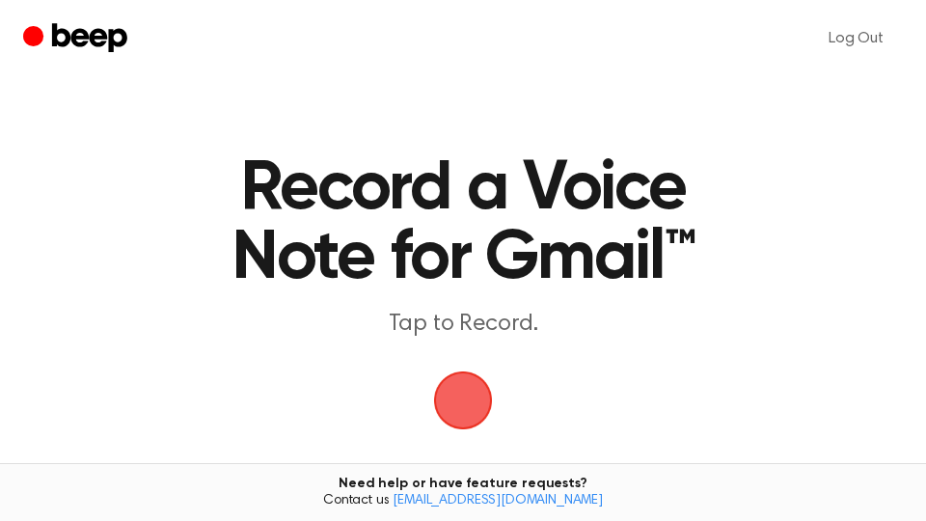
click at [472, 397] on span "button" at bounding box center [463, 400] width 54 height 54
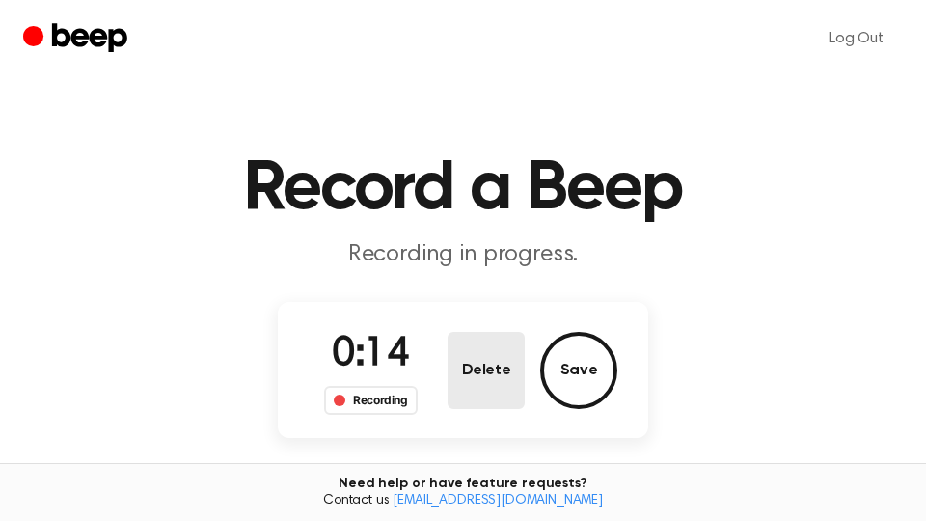
click at [473, 377] on button "Delete" at bounding box center [486, 370] width 77 height 77
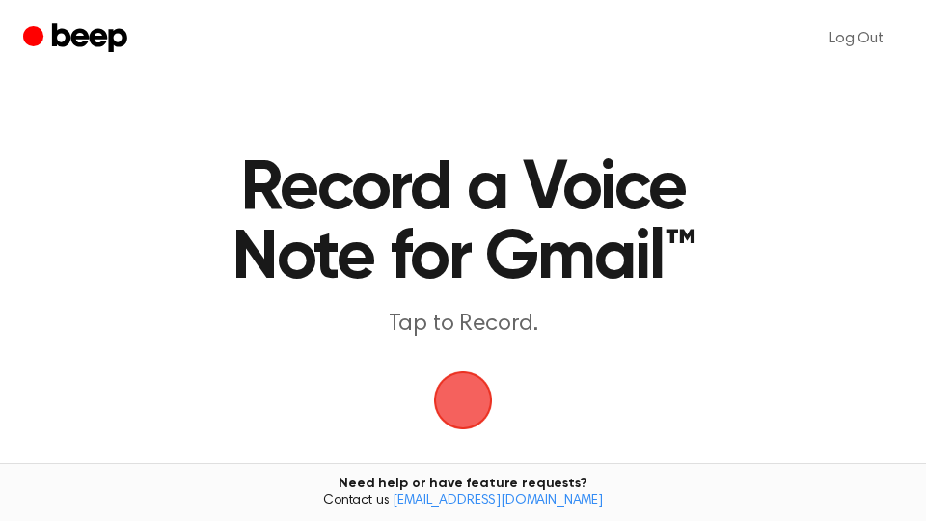
click at [470, 394] on span "button" at bounding box center [463, 400] width 54 height 54
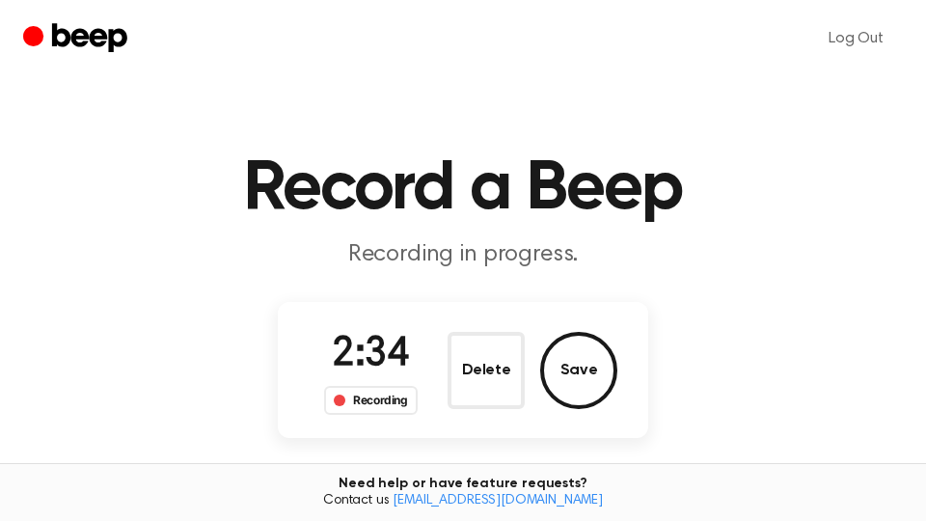
click at [574, 377] on button "Save" at bounding box center [578, 370] width 77 height 77
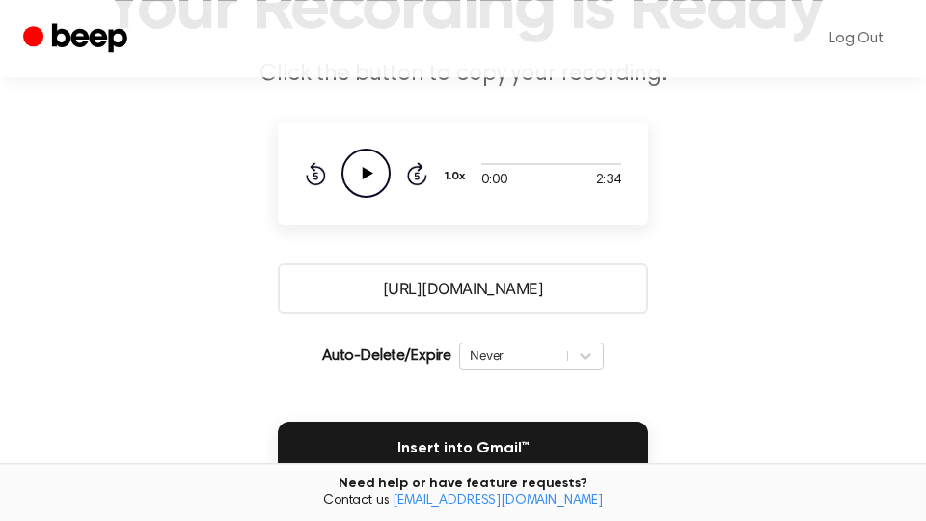
scroll to position [328, 0]
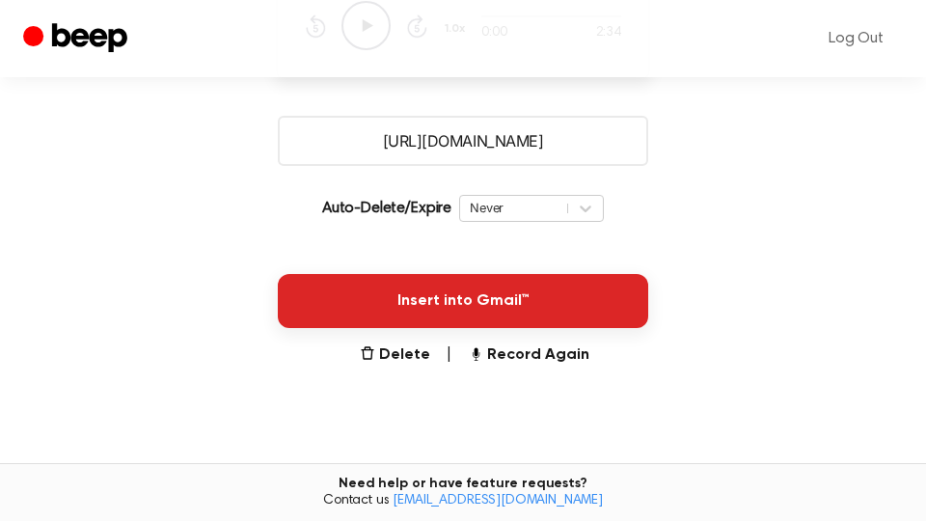
click at [562, 311] on button "Insert into Gmail™" at bounding box center [463, 301] width 370 height 54
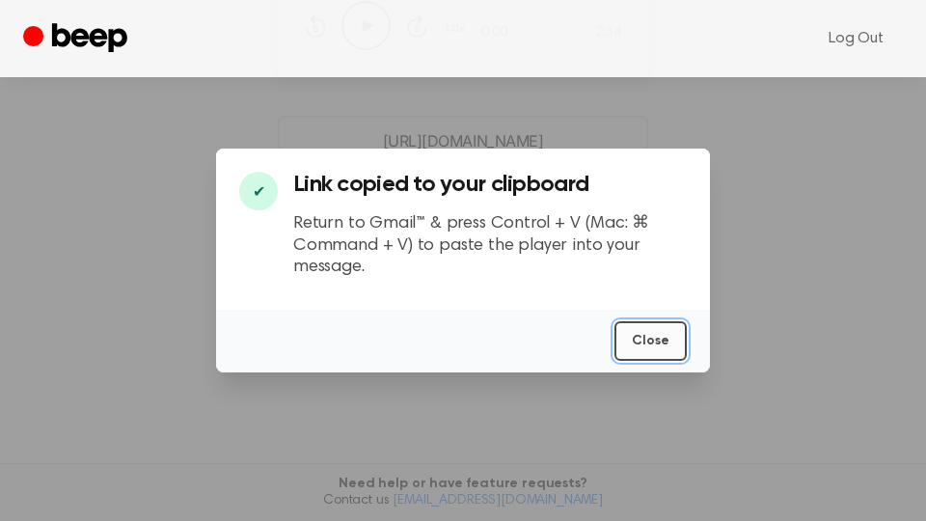
click at [652, 348] on button "Close" at bounding box center [650, 341] width 72 height 40
